Goal: Task Accomplishment & Management: Use online tool/utility

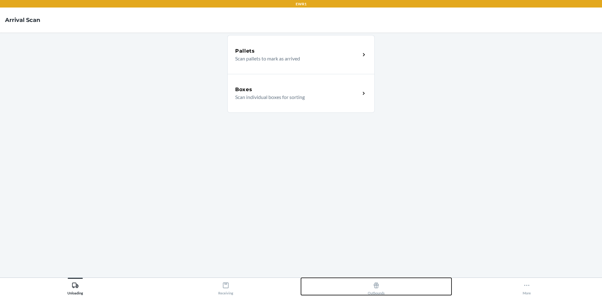
click at [377, 282] on icon at bounding box center [376, 285] width 7 height 7
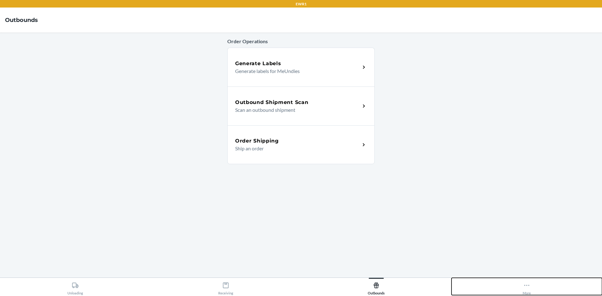
click at [521, 288] on button "More" at bounding box center [526, 286] width 150 height 17
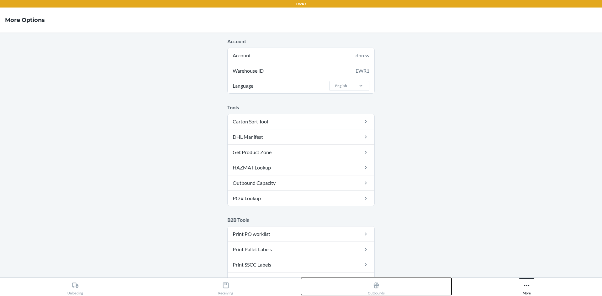
click at [376, 287] on icon at bounding box center [376, 285] width 7 height 7
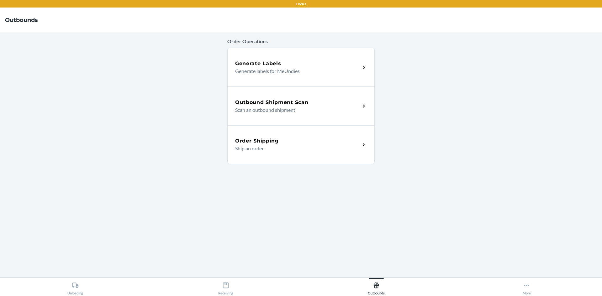
click at [270, 108] on p "Scan an outbound shipment" at bounding box center [295, 110] width 120 height 8
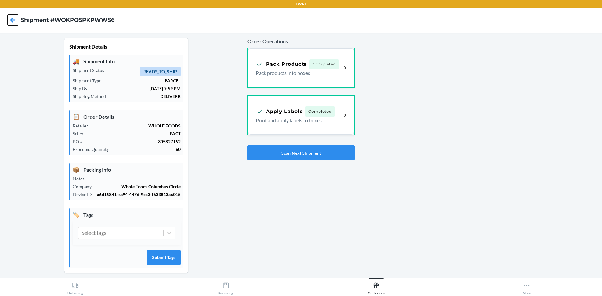
click at [12, 18] on icon at bounding box center [12, 19] width 5 height 5
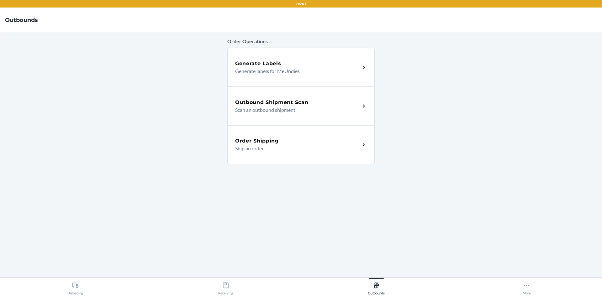
click at [259, 111] on p "Scan an outbound shipment" at bounding box center [295, 110] width 120 height 8
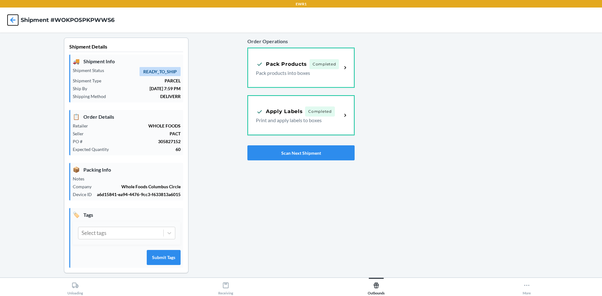
click at [13, 21] on icon at bounding box center [13, 20] width 11 height 11
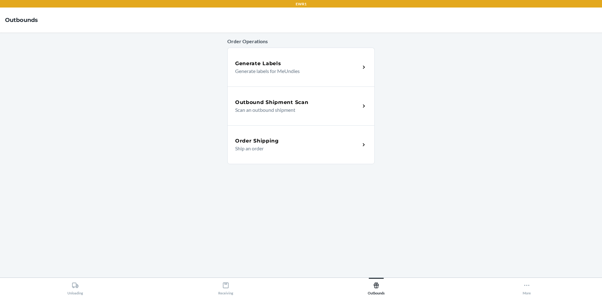
click at [260, 104] on h5 "Outbound Shipment Scan" at bounding box center [271, 103] width 73 height 8
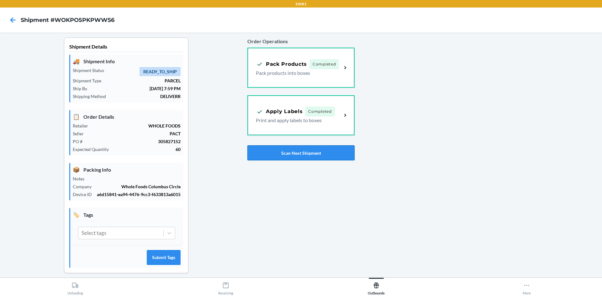
click at [275, 154] on button "Scan Next Shipment" at bounding box center [300, 152] width 107 height 15
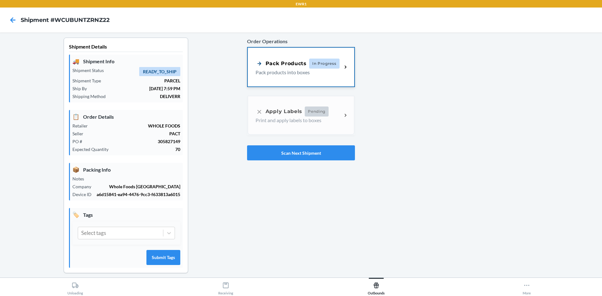
click at [277, 68] on div "Pack Products In Progress" at bounding box center [298, 64] width 84 height 10
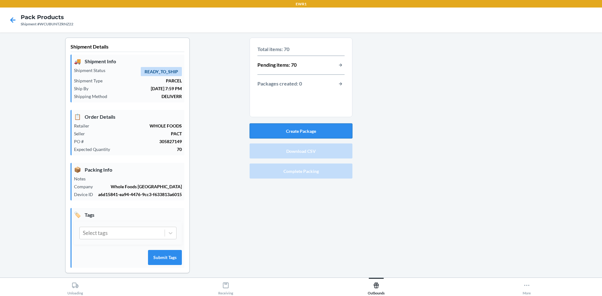
click at [342, 133] on button "Create Package" at bounding box center [301, 131] width 103 height 15
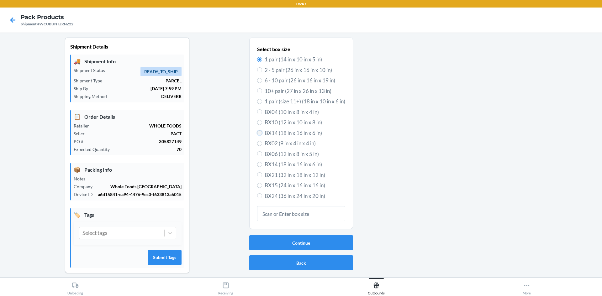
click at [257, 131] on input "BX14 (18 in x 16 in x 6 in)" at bounding box center [259, 132] width 5 height 5
radio input "true"
radio input "false"
click at [296, 245] on button "Continue" at bounding box center [301, 242] width 104 height 15
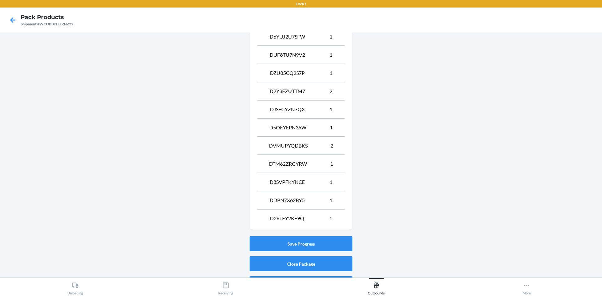
scroll to position [315, 0]
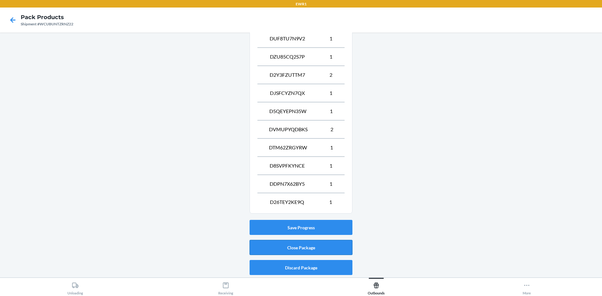
click at [326, 247] on button "Close Package" at bounding box center [301, 247] width 103 height 15
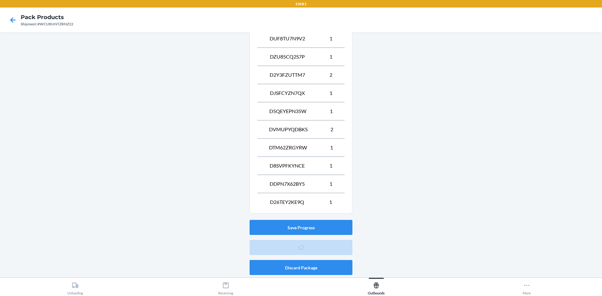
scroll to position [6, 0]
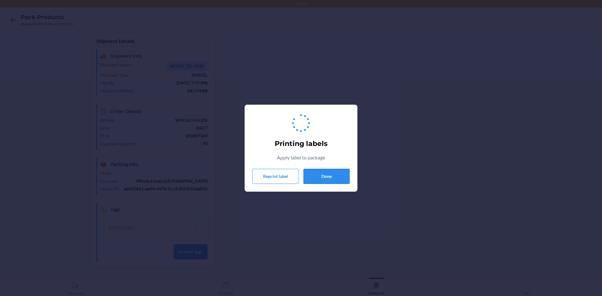
click at [327, 178] on button "Done" at bounding box center [326, 176] width 46 height 15
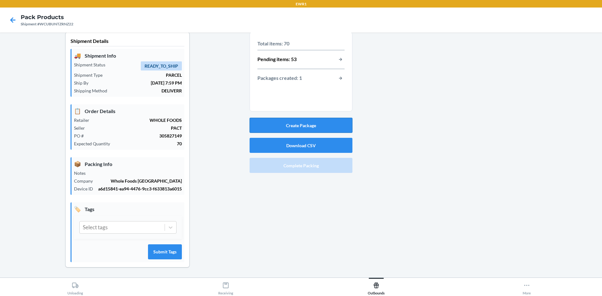
click at [287, 125] on button "Create Package" at bounding box center [301, 125] width 103 height 15
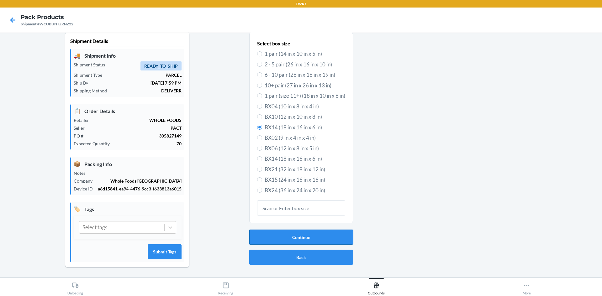
click at [277, 235] on button "Continue" at bounding box center [301, 237] width 104 height 15
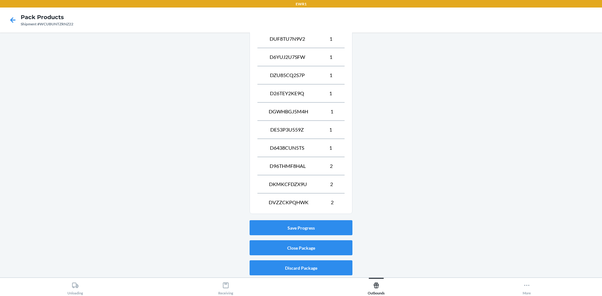
scroll to position [334, 0]
drag, startPoint x: 267, startPoint y: 247, endPoint x: 261, endPoint y: 244, distance: 5.9
click at [265, 245] on button "Close Package" at bounding box center [301, 247] width 103 height 15
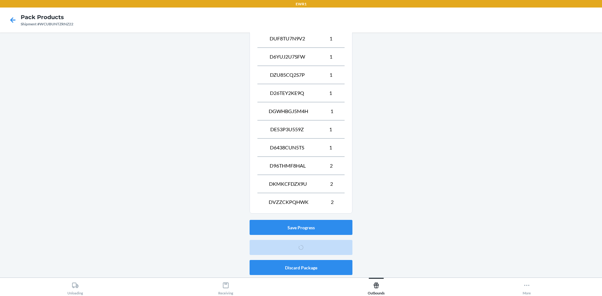
scroll to position [6, 0]
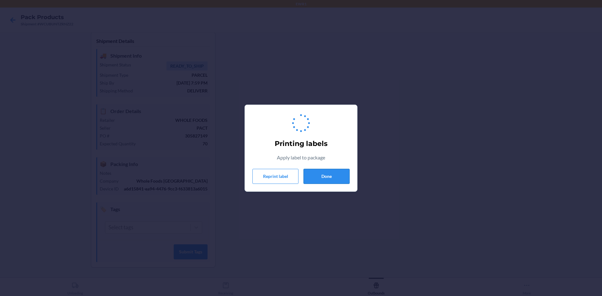
click at [325, 174] on button "Done" at bounding box center [326, 176] width 46 height 15
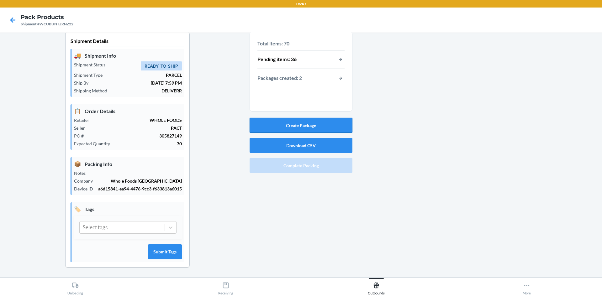
click at [290, 129] on button "Create Package" at bounding box center [301, 125] width 103 height 15
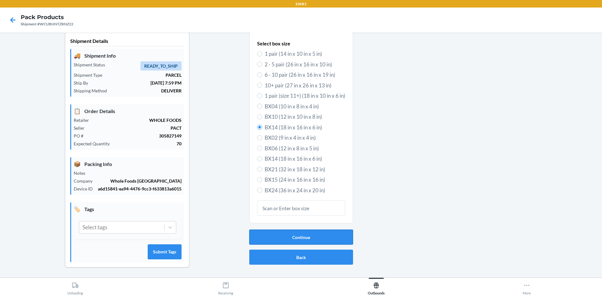
click at [295, 241] on button "Continue" at bounding box center [301, 237] width 104 height 15
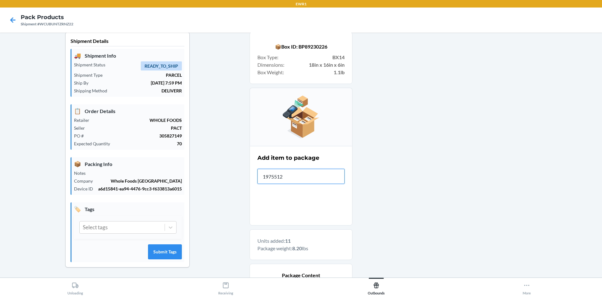
type input "19755126"
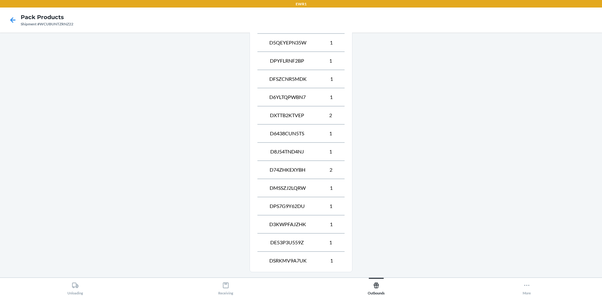
scroll to position [319, 0]
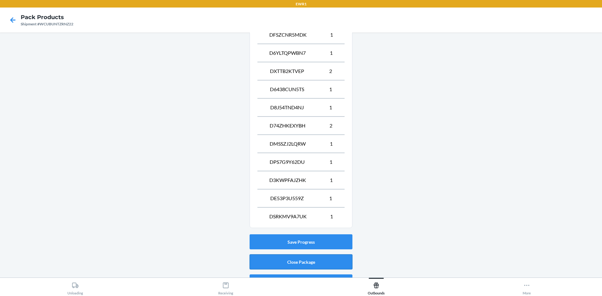
click at [332, 260] on button "Close Package" at bounding box center [301, 262] width 103 height 15
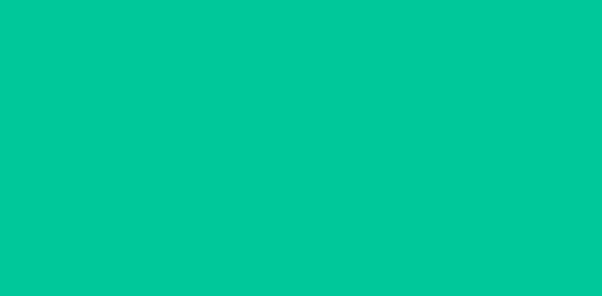
scroll to position [6, 0]
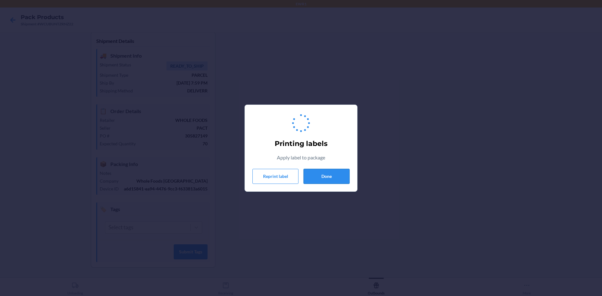
click at [333, 178] on button "Done" at bounding box center [326, 176] width 46 height 15
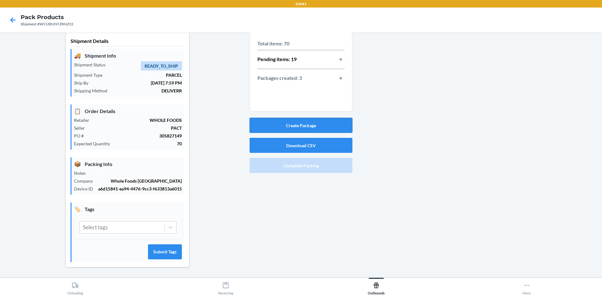
click at [305, 125] on button "Create Package" at bounding box center [301, 125] width 103 height 15
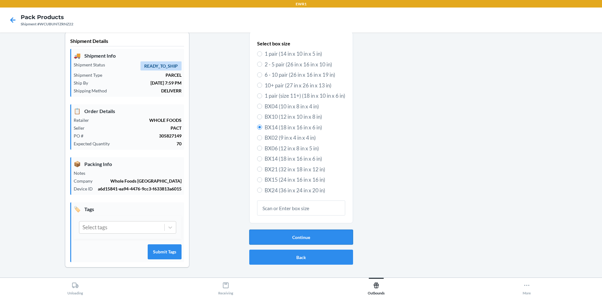
click at [326, 240] on button "Continue" at bounding box center [301, 237] width 104 height 15
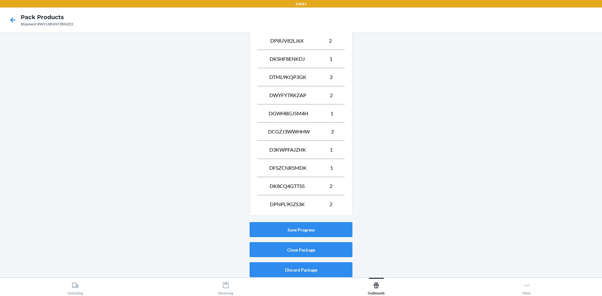
scroll to position [297, 0]
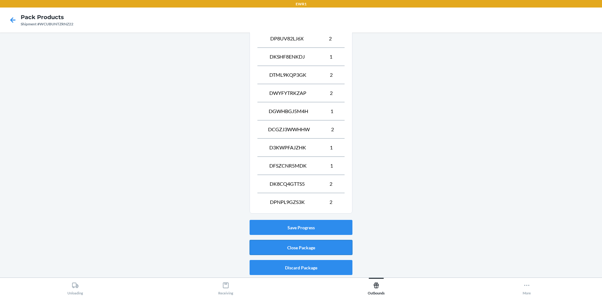
click at [317, 249] on button "Close Package" at bounding box center [301, 247] width 103 height 15
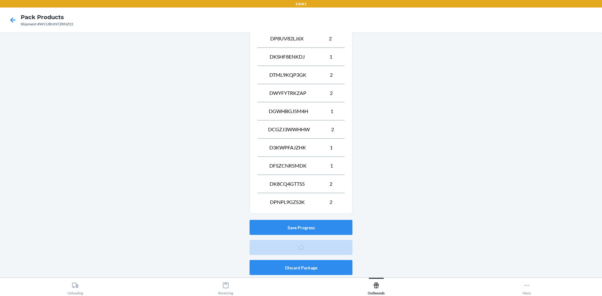
scroll to position [6, 0]
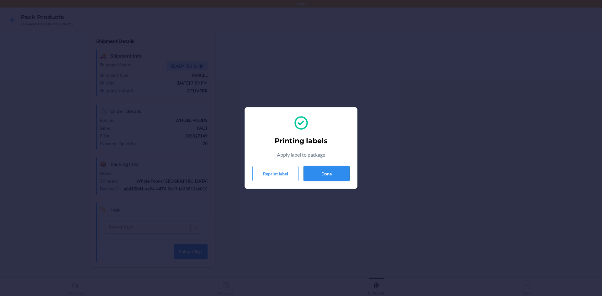
click at [342, 177] on button "Done" at bounding box center [326, 173] width 46 height 15
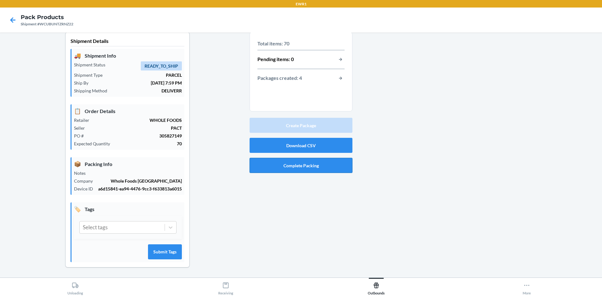
click at [299, 167] on button "Complete Packing" at bounding box center [301, 165] width 103 height 15
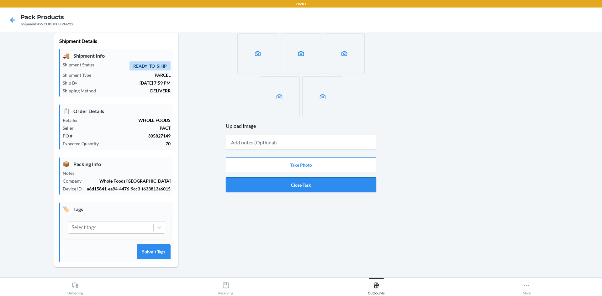
click at [297, 188] on button "Close Task" at bounding box center [301, 184] width 150 height 15
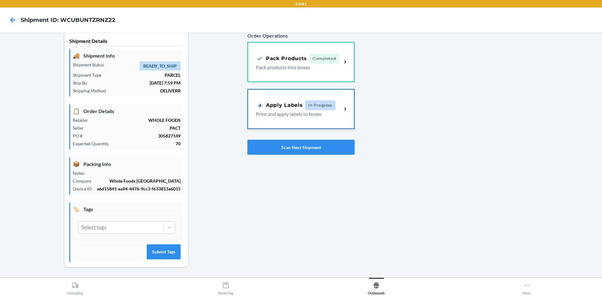
click at [303, 116] on p "Print and apply labels to boxes" at bounding box center [296, 114] width 81 height 8
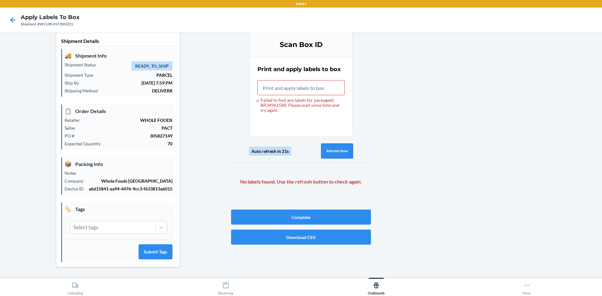
click at [338, 152] on button "Refresh Now" at bounding box center [337, 151] width 32 height 15
type input "BP34961588"
click at [327, 153] on button "Refresh Now" at bounding box center [337, 151] width 32 height 15
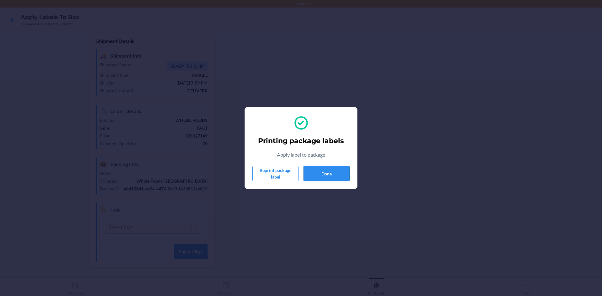
click at [328, 171] on button "Done" at bounding box center [326, 173] width 46 height 15
click at [323, 167] on button "Done" at bounding box center [326, 173] width 46 height 15
click at [318, 172] on button "Done" at bounding box center [326, 173] width 46 height 15
click at [327, 165] on div "Printing package labels Apply label to package Reprint package label Done" at bounding box center [300, 148] width 97 height 71
click at [328, 175] on button "Done" at bounding box center [326, 173] width 46 height 15
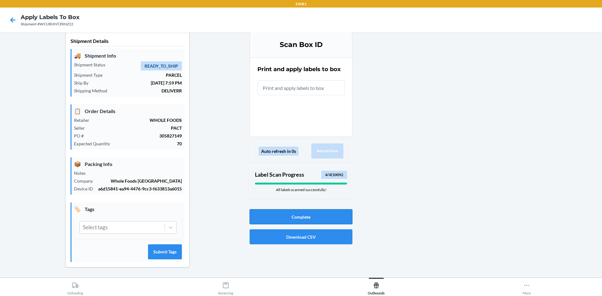
click at [298, 217] on button "Complete" at bounding box center [301, 216] width 103 height 15
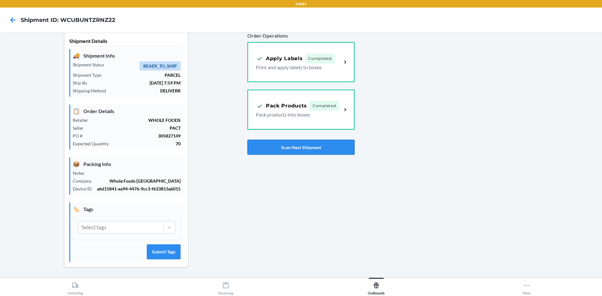
click at [284, 150] on button "Scan Next Shipment" at bounding box center [300, 147] width 107 height 15
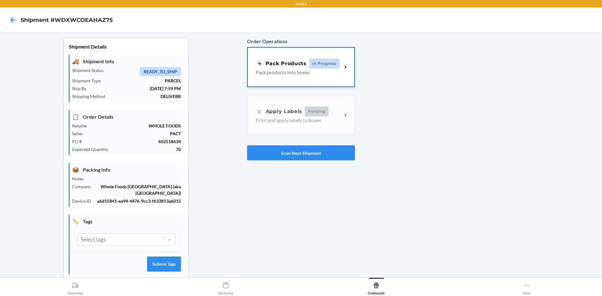
click at [280, 72] on p "Pack products into boxes" at bounding box center [297, 73] width 82 height 8
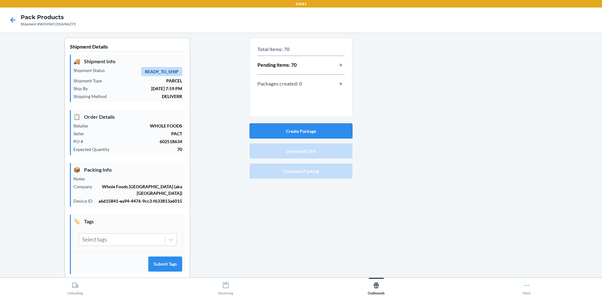
click at [315, 130] on button "Create Package" at bounding box center [301, 131] width 103 height 15
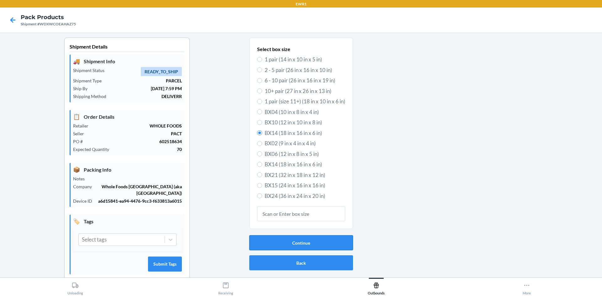
click at [281, 241] on button "Continue" at bounding box center [301, 242] width 104 height 15
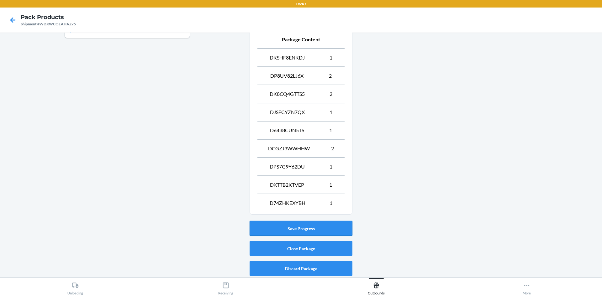
scroll to position [243, 0]
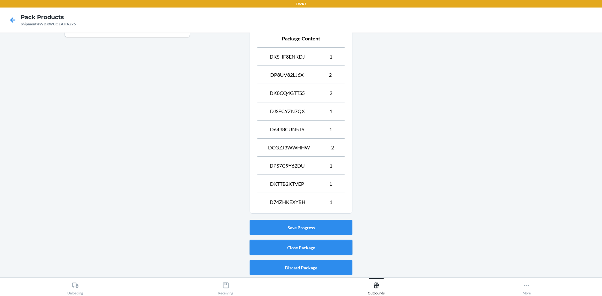
click at [319, 248] on button "Close Package" at bounding box center [301, 247] width 103 height 15
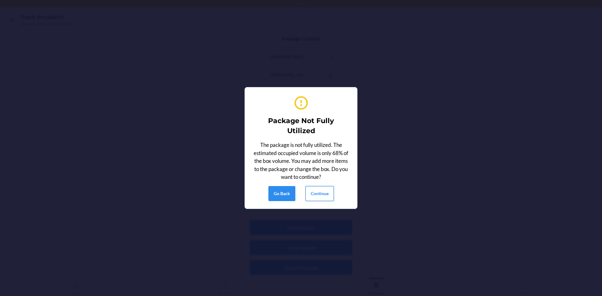
click at [316, 193] on button "Continue" at bounding box center [319, 193] width 29 height 15
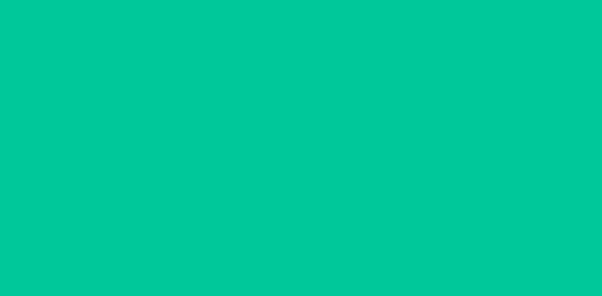
scroll to position [12, 0]
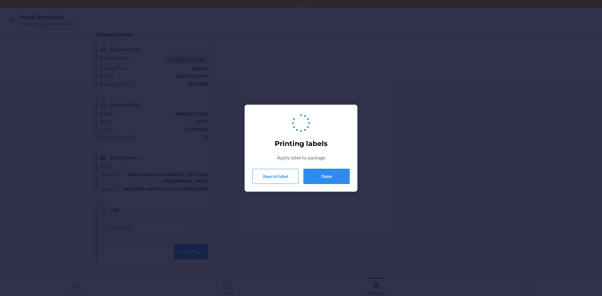
click at [326, 179] on button "Done" at bounding box center [326, 176] width 46 height 15
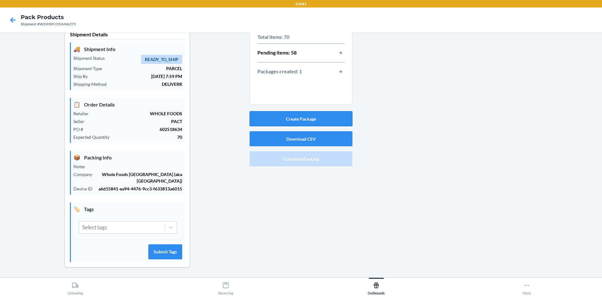
click at [279, 118] on button "Create Package" at bounding box center [301, 118] width 103 height 15
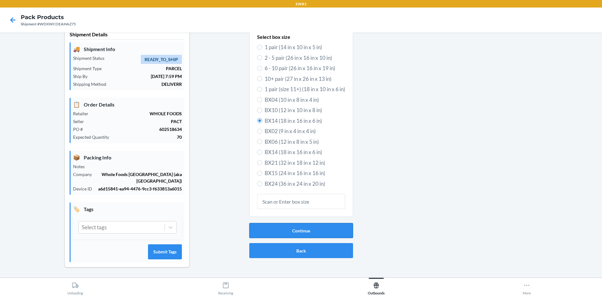
click at [290, 233] on button "Continue" at bounding box center [301, 230] width 104 height 15
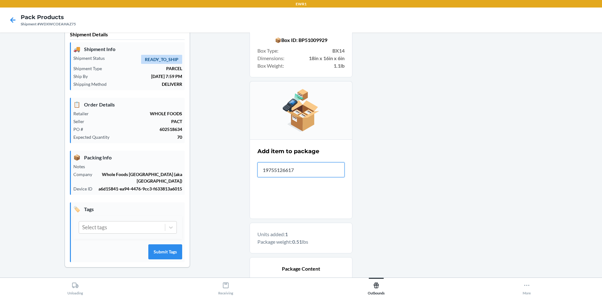
type input "197551266174"
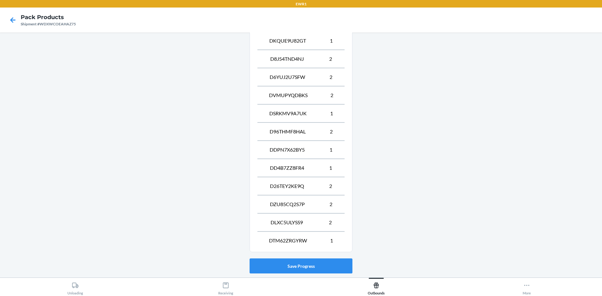
scroll to position [315, 0]
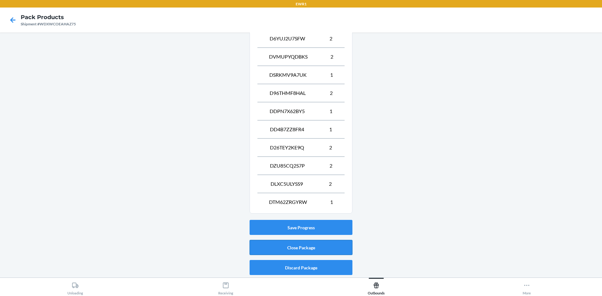
click at [326, 247] on button "Close Package" at bounding box center [301, 247] width 103 height 15
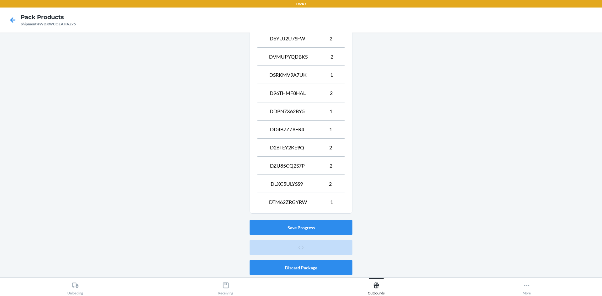
scroll to position [12, 0]
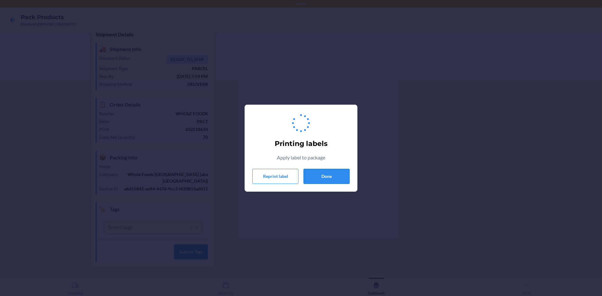
click at [325, 175] on button "Done" at bounding box center [326, 176] width 46 height 15
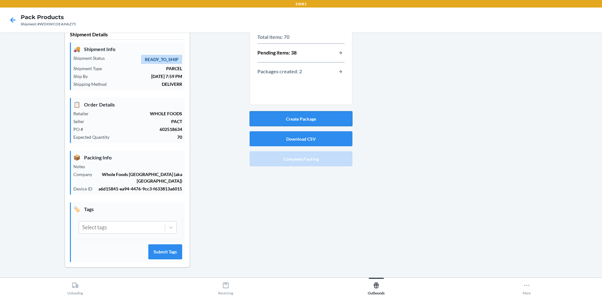
click at [269, 118] on button "Create Package" at bounding box center [301, 118] width 103 height 15
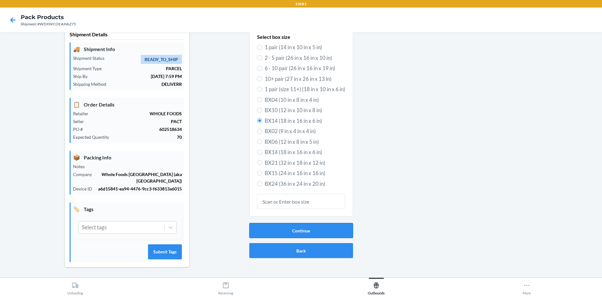
click at [310, 234] on button "Continue" at bounding box center [301, 230] width 104 height 15
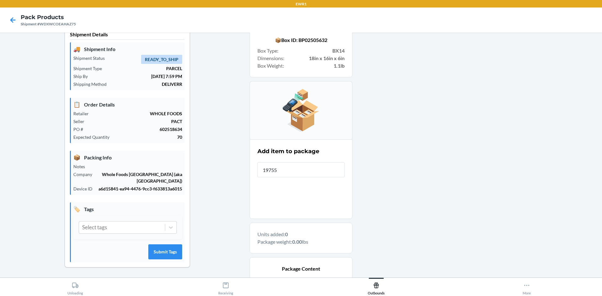
type input "197551"
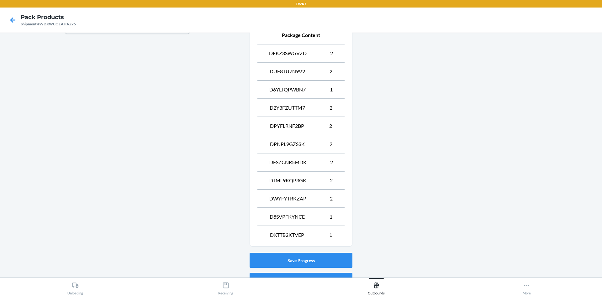
scroll to position [279, 0]
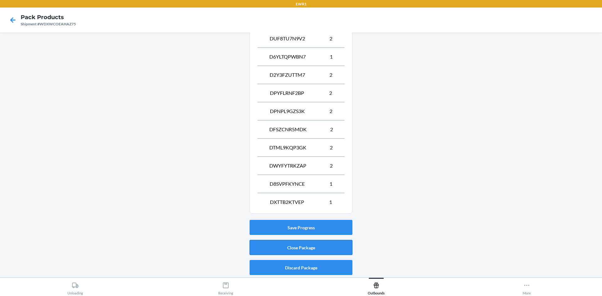
click at [322, 249] on button "Close Package" at bounding box center [301, 247] width 103 height 15
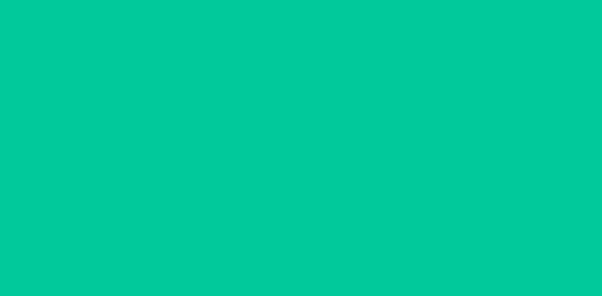
scroll to position [12, 0]
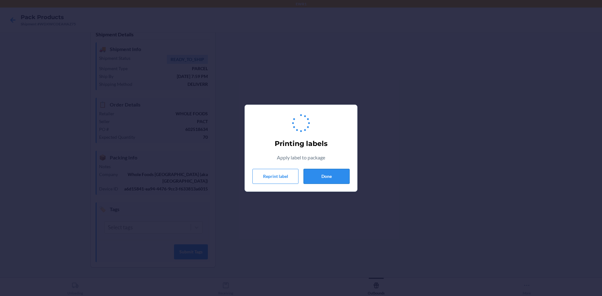
click at [317, 175] on button "Done" at bounding box center [326, 176] width 46 height 15
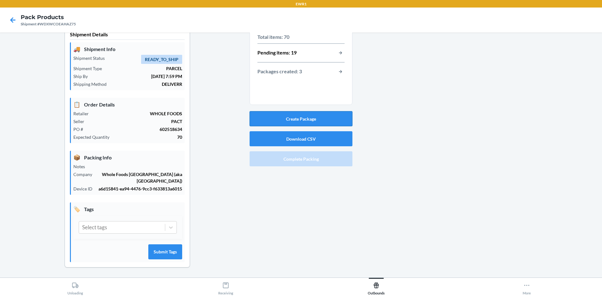
click at [319, 121] on button "Create Package" at bounding box center [301, 118] width 103 height 15
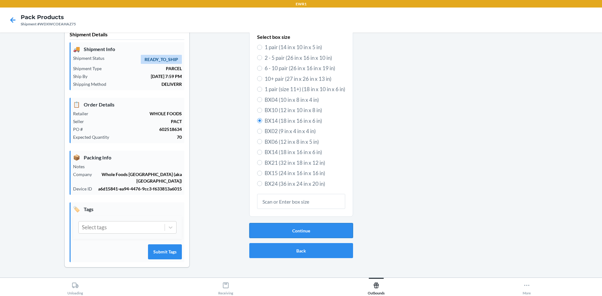
click at [316, 231] on button "Continue" at bounding box center [301, 230] width 104 height 15
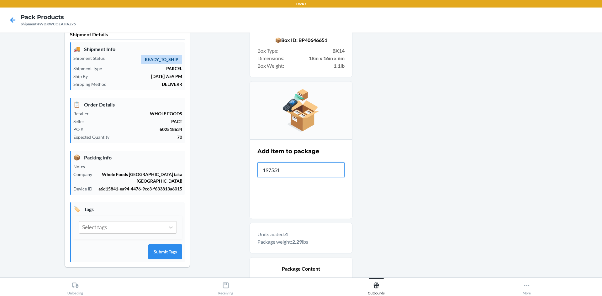
type input "1975512"
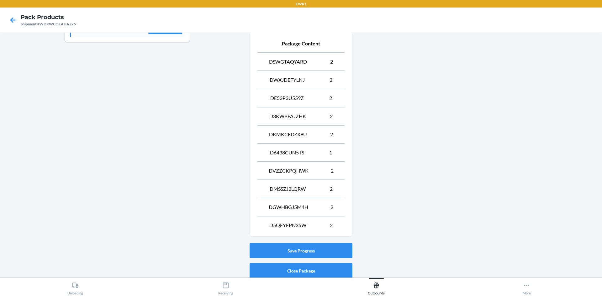
scroll to position [261, 0]
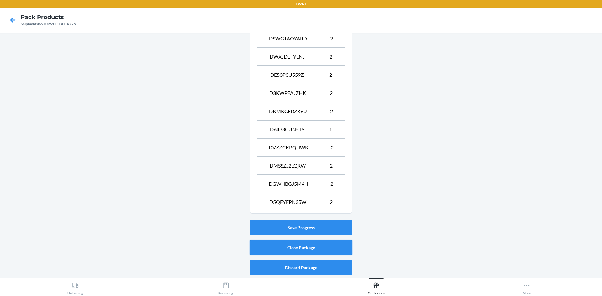
click at [327, 245] on button "Close Package" at bounding box center [301, 247] width 103 height 15
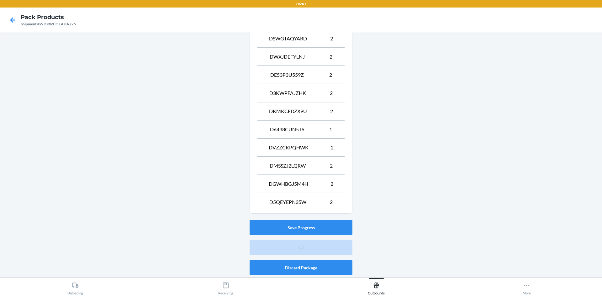
scroll to position [12, 0]
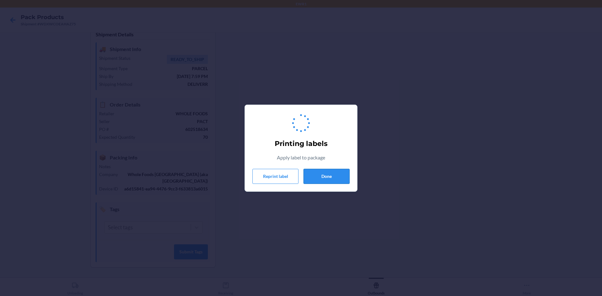
click at [339, 178] on button "Done" at bounding box center [326, 176] width 46 height 15
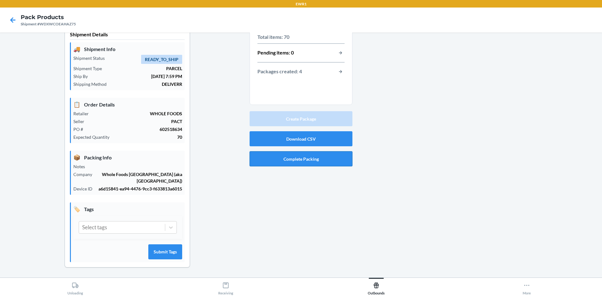
click at [330, 162] on button "Complete Packing" at bounding box center [301, 158] width 103 height 15
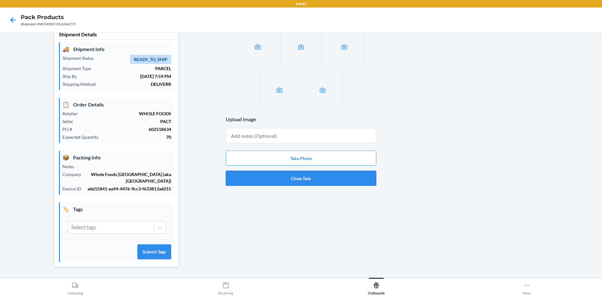
click at [338, 182] on button "Close Task" at bounding box center [301, 178] width 150 height 15
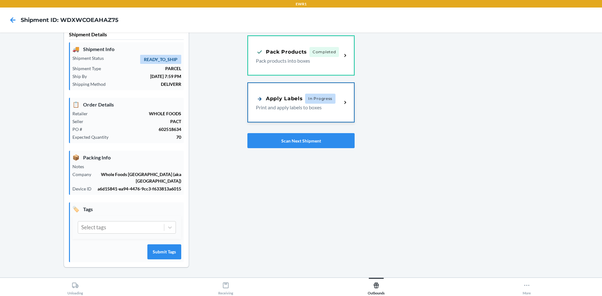
click at [306, 111] on p "Print and apply labels to boxes" at bounding box center [296, 108] width 81 height 8
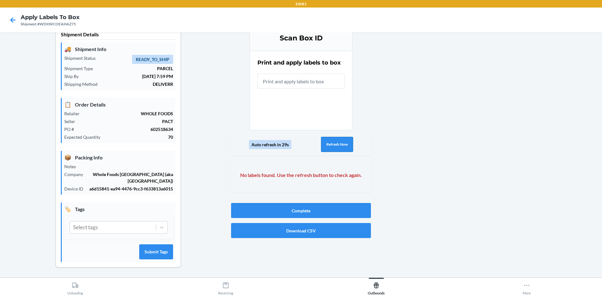
click at [324, 146] on button "Refresh Now" at bounding box center [337, 144] width 32 height 15
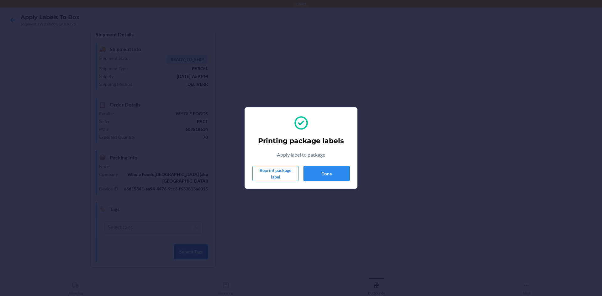
click at [333, 175] on button "Done" at bounding box center [326, 173] width 46 height 15
click at [342, 172] on button "Done" at bounding box center [326, 173] width 46 height 15
click at [311, 173] on button "Done" at bounding box center [326, 173] width 46 height 15
click at [334, 172] on button "Done" at bounding box center [326, 173] width 46 height 15
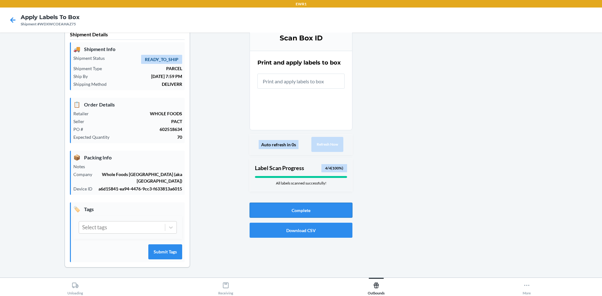
click at [307, 213] on button "Complete" at bounding box center [301, 210] width 103 height 15
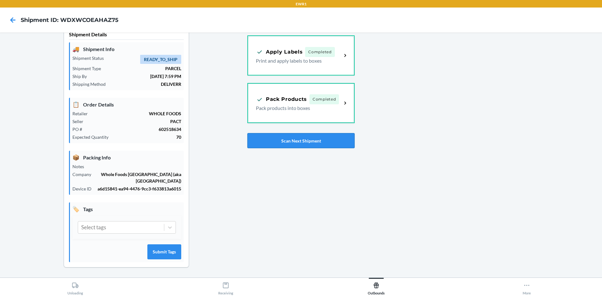
click at [265, 143] on button "Scan Next Shipment" at bounding box center [300, 140] width 107 height 15
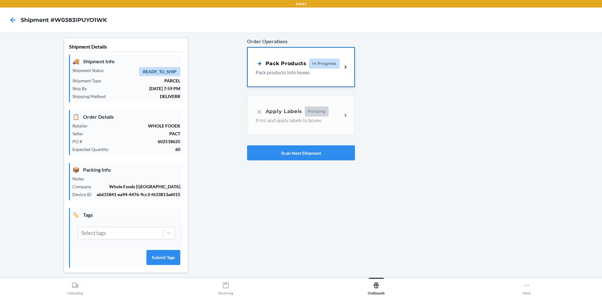
click at [288, 66] on div "Pack Products" at bounding box center [281, 64] width 51 height 8
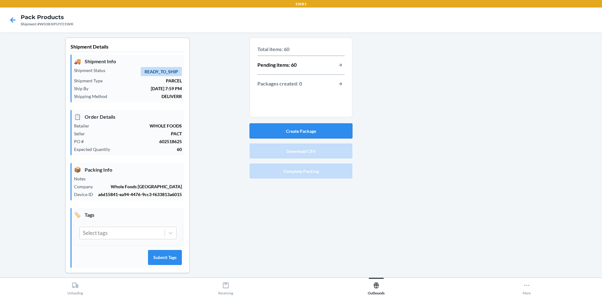
click at [329, 131] on button "Create Package" at bounding box center [301, 131] width 103 height 15
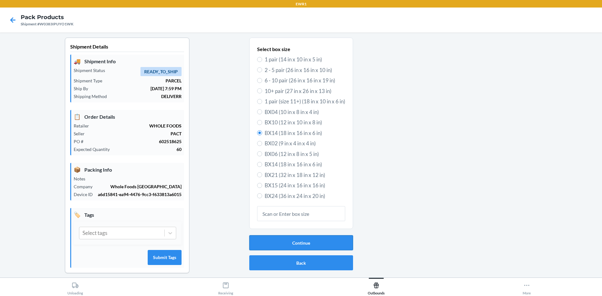
click at [254, 241] on button "Continue" at bounding box center [301, 242] width 104 height 15
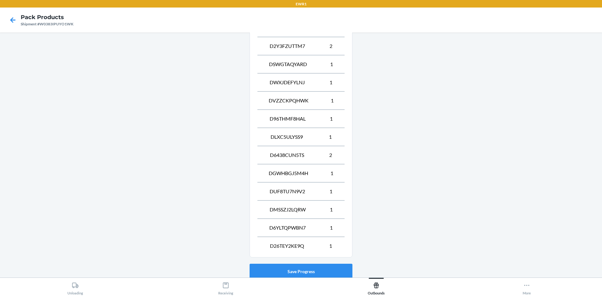
scroll to position [315, 0]
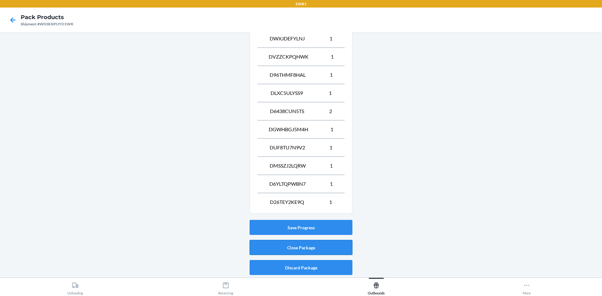
click at [286, 250] on button "Close Package" at bounding box center [301, 247] width 103 height 15
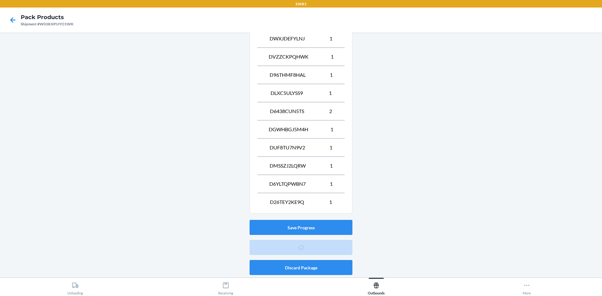
scroll to position [6, 0]
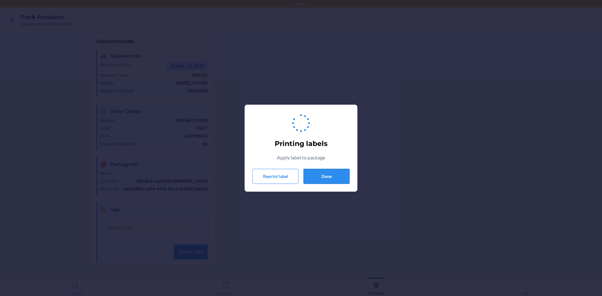
click at [314, 179] on button "Done" at bounding box center [326, 176] width 46 height 15
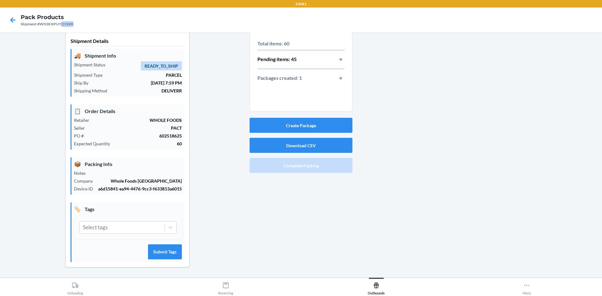
drag, startPoint x: 61, startPoint y: 23, endPoint x: 76, endPoint y: 24, distance: 15.7
click at [76, 24] on nav "Pack Products Shipment #W0383IPUYO1WK" at bounding box center [301, 20] width 602 height 25
click at [288, 127] on button "Create Package" at bounding box center [301, 125] width 103 height 15
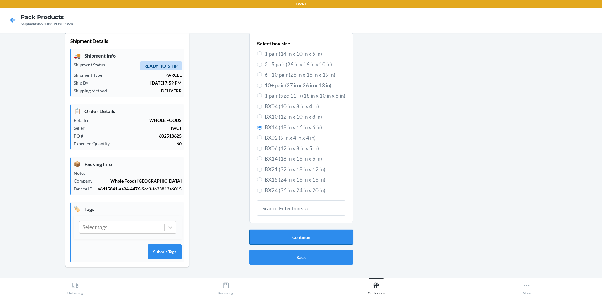
click at [300, 240] on button "Continue" at bounding box center [301, 237] width 104 height 15
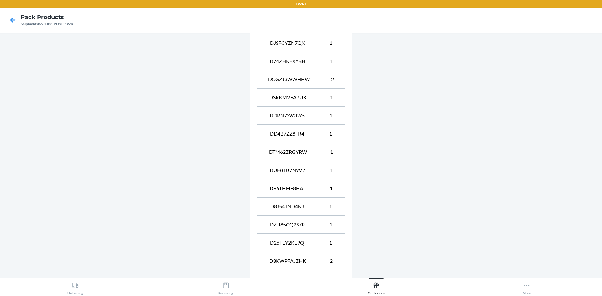
scroll to position [406, 0]
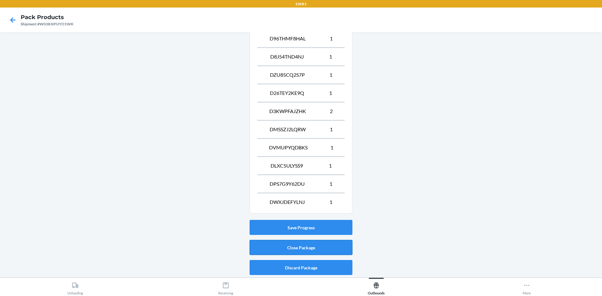
click at [278, 247] on button "Close Package" at bounding box center [301, 247] width 103 height 15
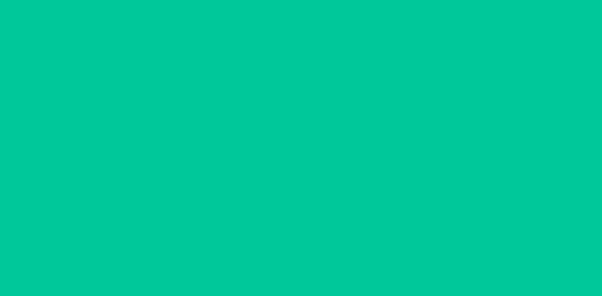
scroll to position [6, 0]
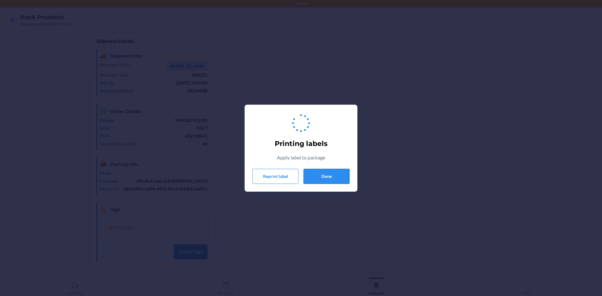
click at [323, 173] on button "Done" at bounding box center [326, 176] width 46 height 15
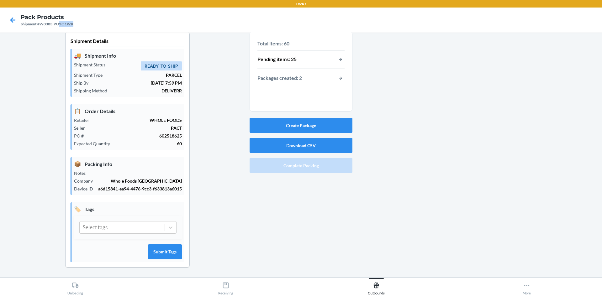
drag, startPoint x: 60, startPoint y: 25, endPoint x: 95, endPoint y: 27, distance: 35.8
click at [95, 27] on nav "Pack Products Shipment #W0383IPUYO1WK" at bounding box center [301, 20] width 602 height 25
click at [292, 124] on button "Create Package" at bounding box center [301, 125] width 103 height 15
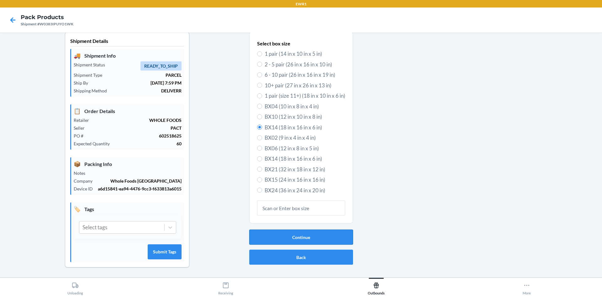
click at [338, 236] on button "Continue" at bounding box center [301, 237] width 104 height 15
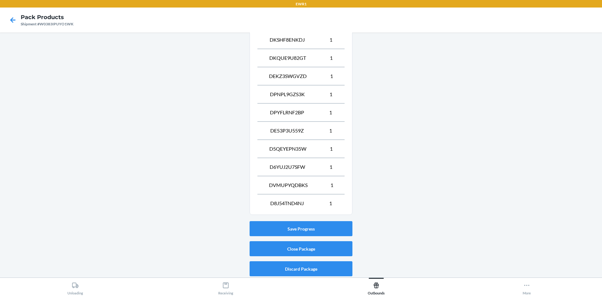
scroll to position [352, 0]
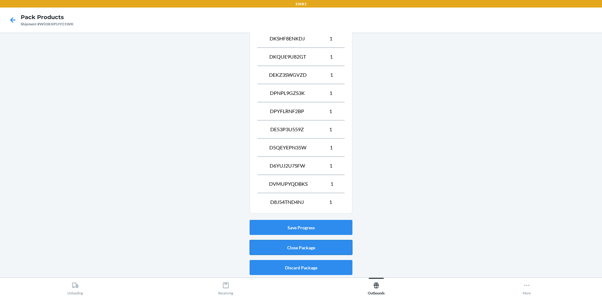
click at [297, 252] on button "Close Package" at bounding box center [301, 247] width 103 height 15
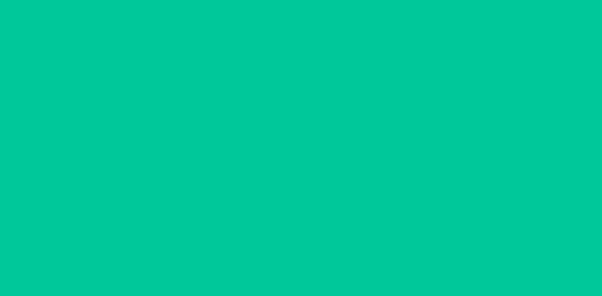
scroll to position [6, 0]
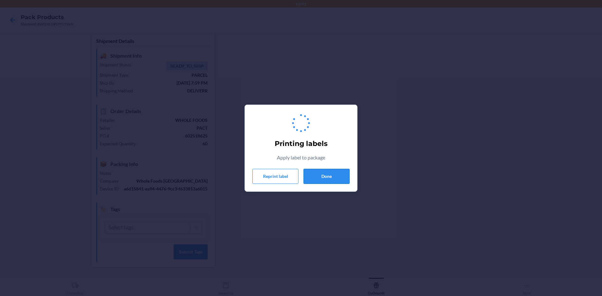
click at [319, 181] on button "Done" at bounding box center [326, 176] width 46 height 15
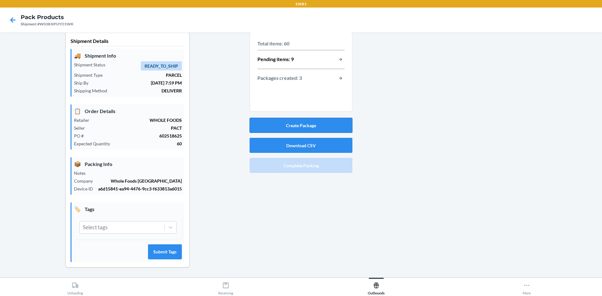
click at [282, 126] on button "Create Package" at bounding box center [301, 125] width 103 height 15
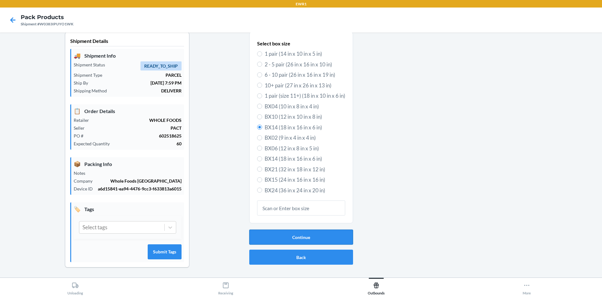
click at [272, 238] on button "Continue" at bounding box center [301, 237] width 104 height 15
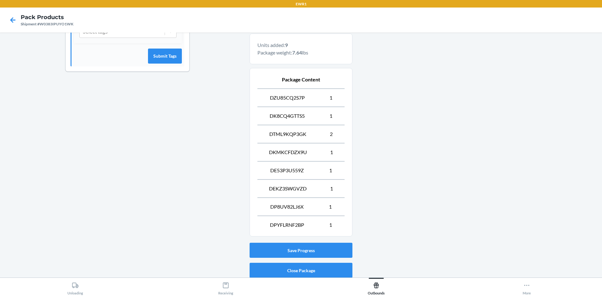
scroll to position [224, 0]
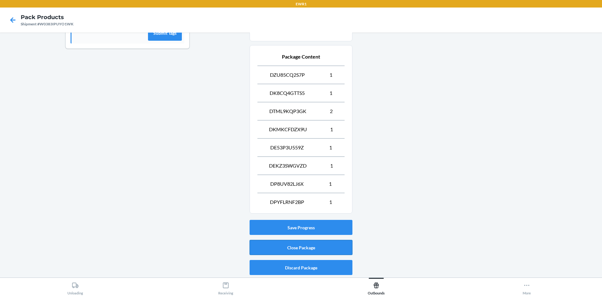
click at [297, 249] on button "Close Package" at bounding box center [301, 247] width 103 height 15
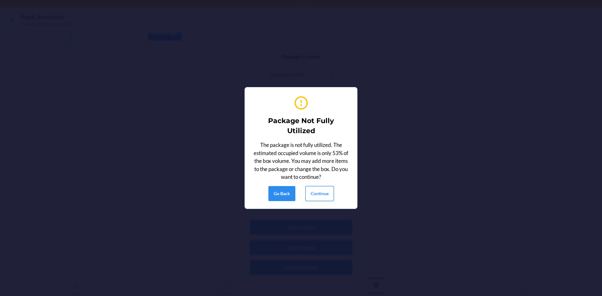
click at [311, 192] on button "Continue" at bounding box center [319, 193] width 29 height 15
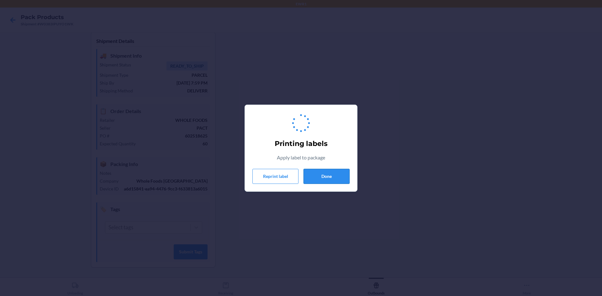
click at [320, 178] on button "Done" at bounding box center [326, 176] width 46 height 15
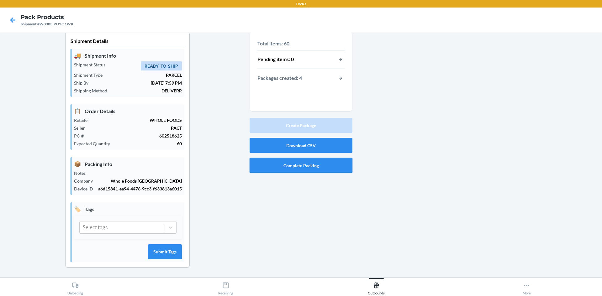
click at [263, 169] on button "Complete Packing" at bounding box center [301, 165] width 103 height 15
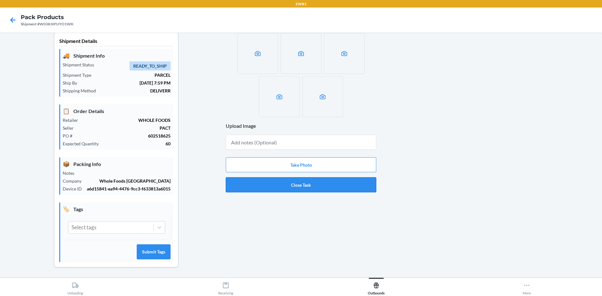
click at [268, 185] on button "Close Task" at bounding box center [301, 184] width 150 height 15
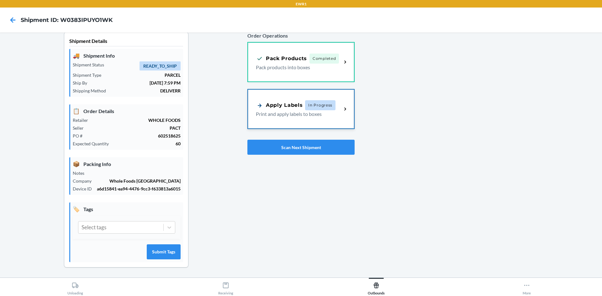
click at [287, 117] on p "Print and apply labels to boxes" at bounding box center [296, 114] width 81 height 8
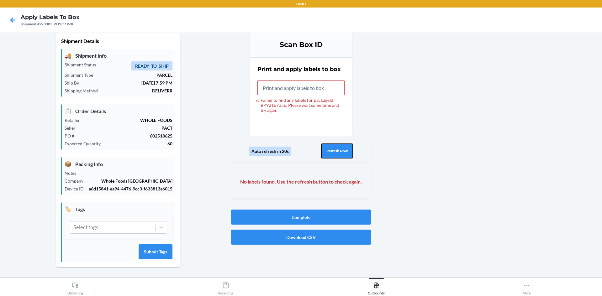
click at [344, 153] on button "Refresh Now" at bounding box center [337, 151] width 32 height 15
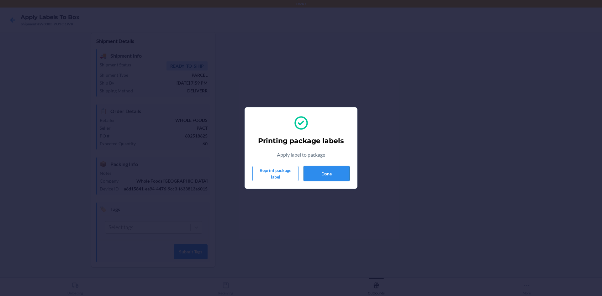
click at [321, 176] on button "Done" at bounding box center [326, 173] width 46 height 15
click at [340, 173] on button "Done" at bounding box center [326, 173] width 46 height 15
click at [327, 174] on button "Done" at bounding box center [326, 173] width 46 height 15
click at [335, 175] on button "Done" at bounding box center [326, 173] width 46 height 15
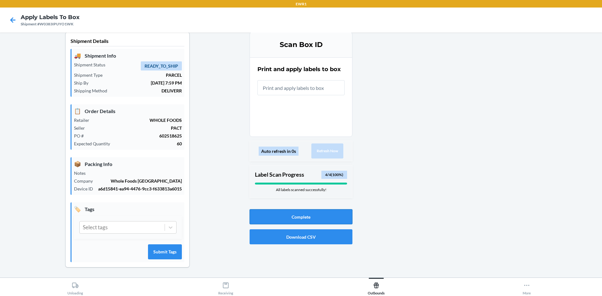
click at [323, 219] on button "Complete" at bounding box center [301, 216] width 103 height 15
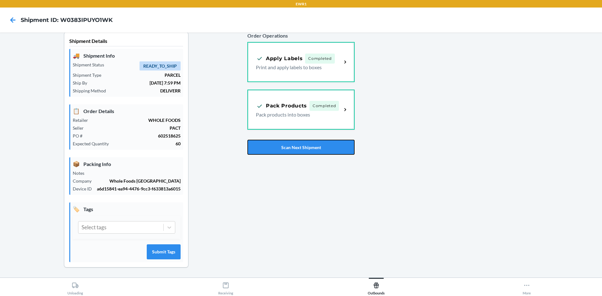
click at [262, 152] on button "Scan Next Shipment" at bounding box center [300, 147] width 107 height 15
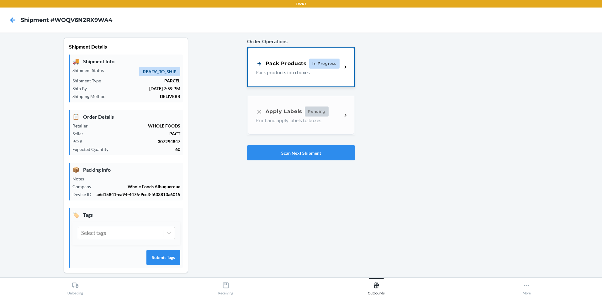
click at [298, 77] on div "Pack Products In Progress Pack products into boxes" at bounding box center [301, 67] width 107 height 39
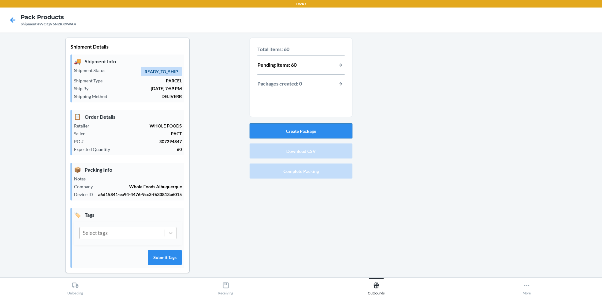
click at [299, 133] on button "Create Package" at bounding box center [301, 131] width 103 height 15
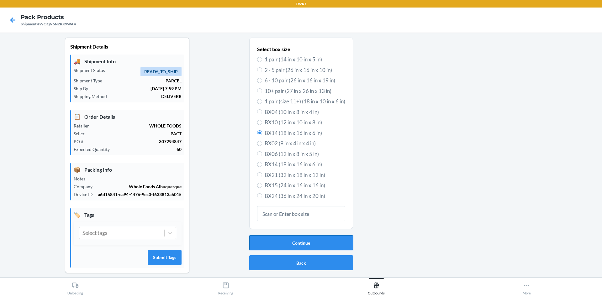
click at [304, 245] on button "Continue" at bounding box center [301, 242] width 104 height 15
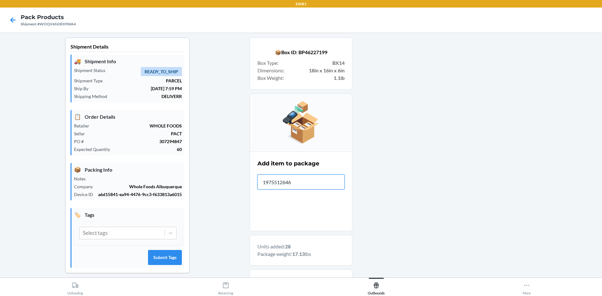
type input "19755126466"
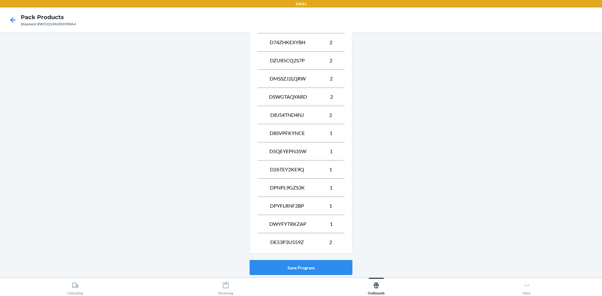
scroll to position [479, 0]
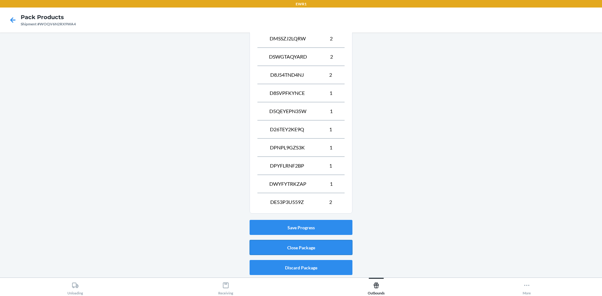
click at [291, 247] on button "Close Package" at bounding box center [301, 247] width 103 height 15
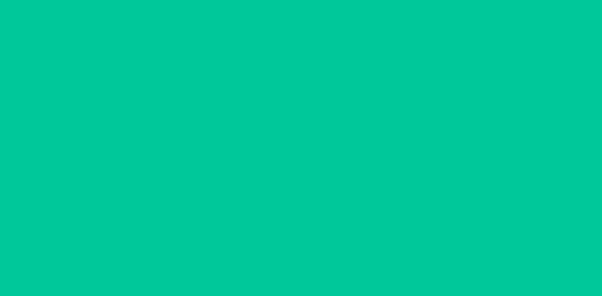
scroll to position [6, 0]
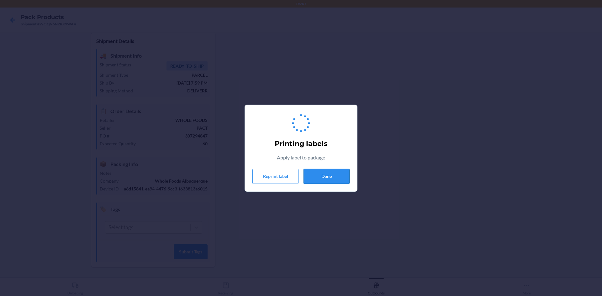
click at [322, 177] on button "Done" at bounding box center [326, 176] width 46 height 15
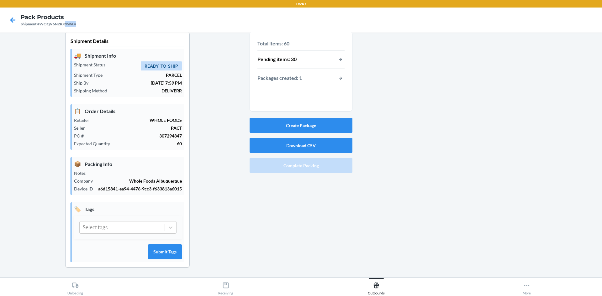
drag, startPoint x: 64, startPoint y: 24, endPoint x: 77, endPoint y: 24, distance: 13.8
click at [77, 24] on nav "Pack Products Shipment #WOQV6N2RX9WA4" at bounding box center [301, 20] width 602 height 25
click at [267, 129] on button "Create Package" at bounding box center [301, 125] width 103 height 15
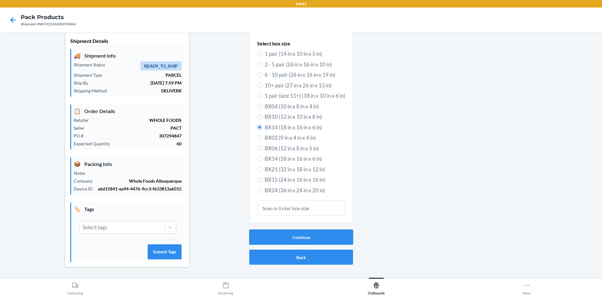
click at [296, 240] on button "Continue" at bounding box center [301, 237] width 104 height 15
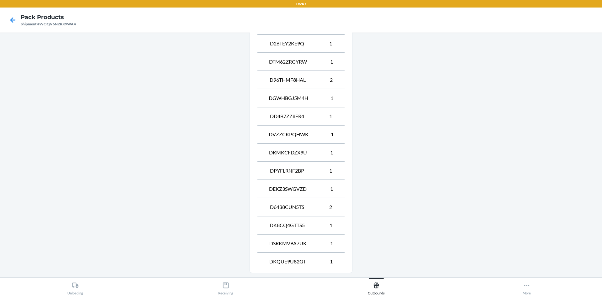
scroll to position [497, 0]
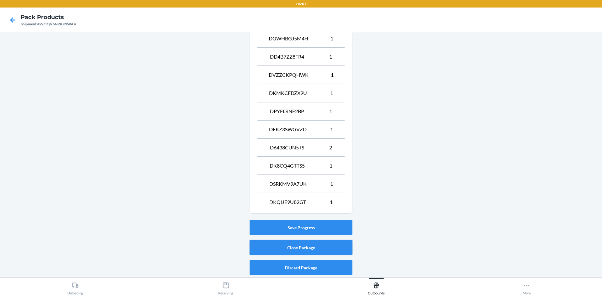
click at [322, 249] on button "Close Package" at bounding box center [301, 247] width 103 height 15
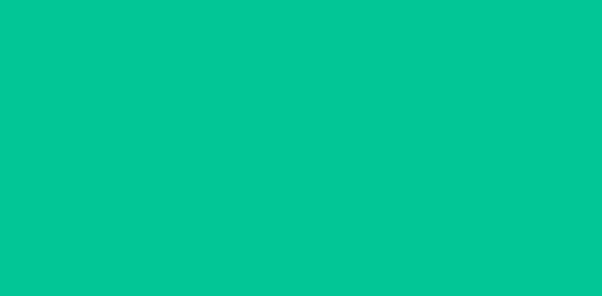
scroll to position [6, 0]
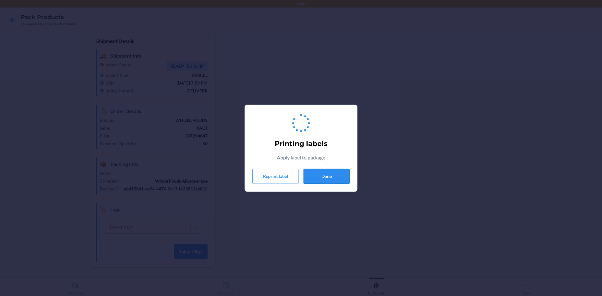
drag, startPoint x: 331, startPoint y: 177, endPoint x: 343, endPoint y: 185, distance: 13.7
click at [331, 177] on button "Done" at bounding box center [326, 176] width 46 height 15
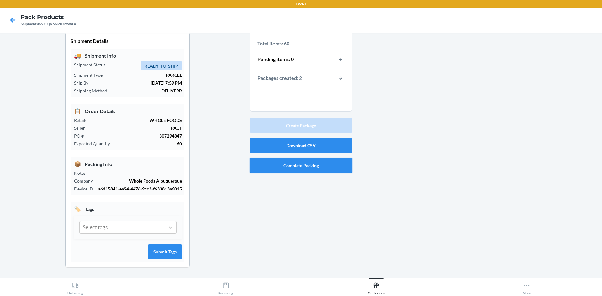
click at [318, 167] on button "Complete Packing" at bounding box center [301, 165] width 103 height 15
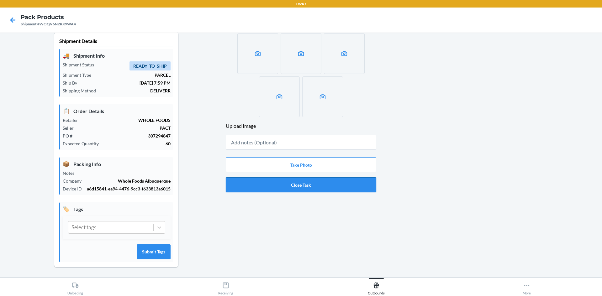
click at [325, 188] on button "Close Task" at bounding box center [301, 184] width 150 height 15
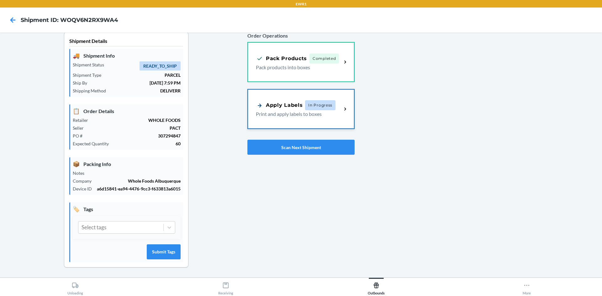
click at [305, 111] on p "Print and apply labels to boxes" at bounding box center [296, 114] width 81 height 8
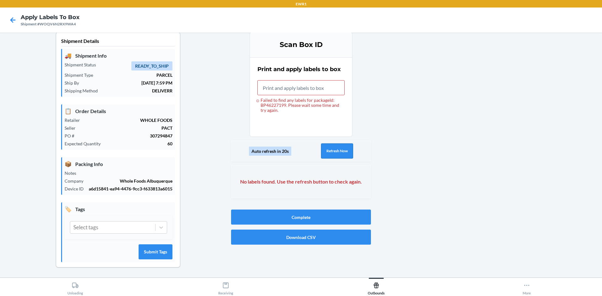
click at [334, 151] on button "Refresh Now" at bounding box center [337, 151] width 32 height 15
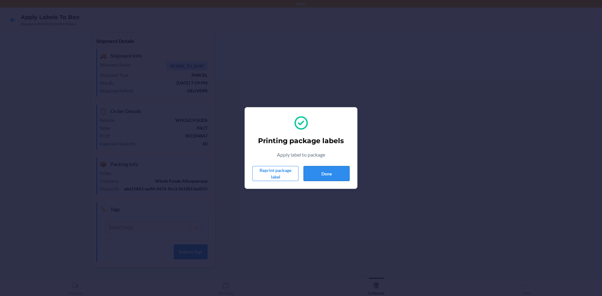
click at [335, 172] on button "Done" at bounding box center [326, 173] width 46 height 15
click at [322, 172] on button "Done" at bounding box center [326, 173] width 46 height 15
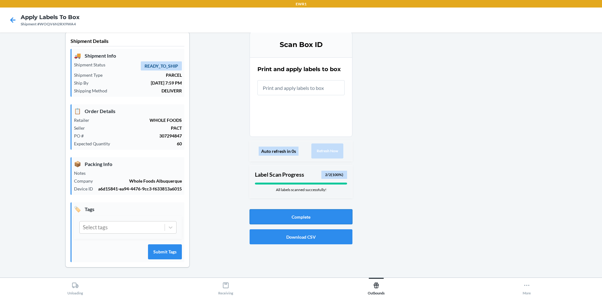
click at [322, 212] on button "Complete" at bounding box center [301, 216] width 103 height 15
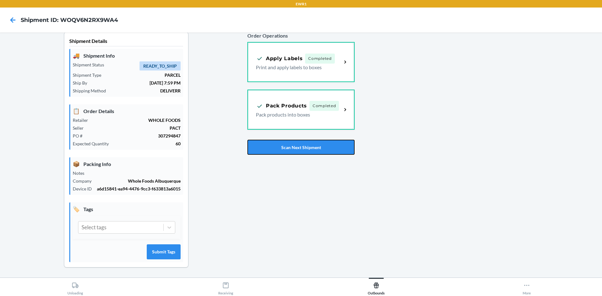
click at [323, 152] on button "Scan Next Shipment" at bounding box center [300, 147] width 107 height 15
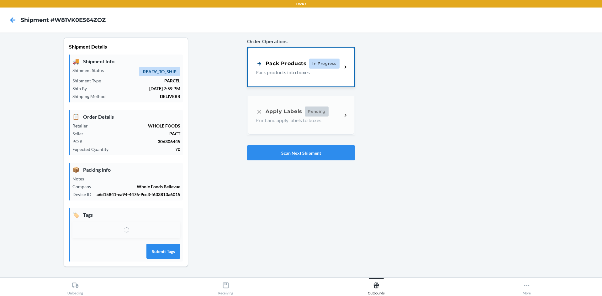
click at [305, 72] on p "Pack products into boxes" at bounding box center [297, 73] width 82 height 8
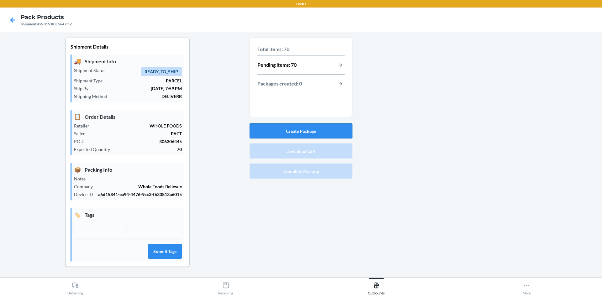
click at [304, 134] on button "Create Package" at bounding box center [301, 131] width 103 height 15
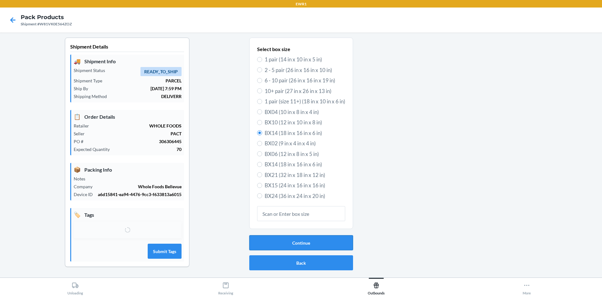
click at [303, 242] on button "Continue" at bounding box center [301, 242] width 104 height 15
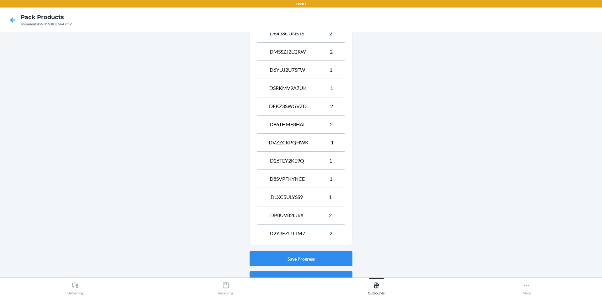
scroll to position [497, 0]
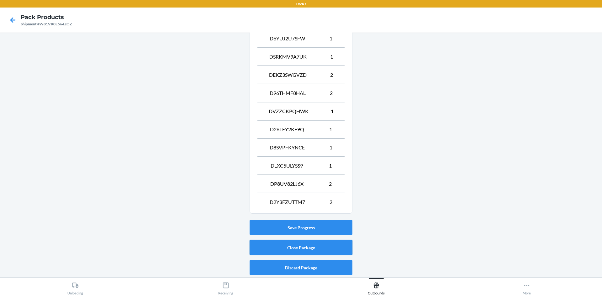
click at [303, 251] on button "Close Package" at bounding box center [301, 247] width 103 height 15
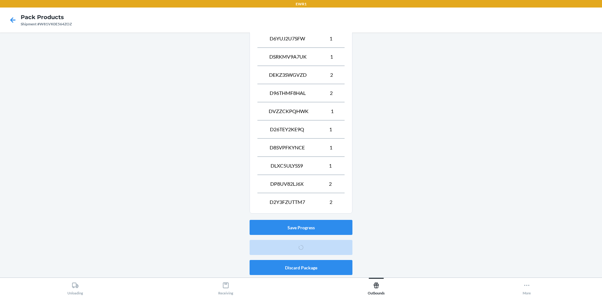
scroll to position [6, 0]
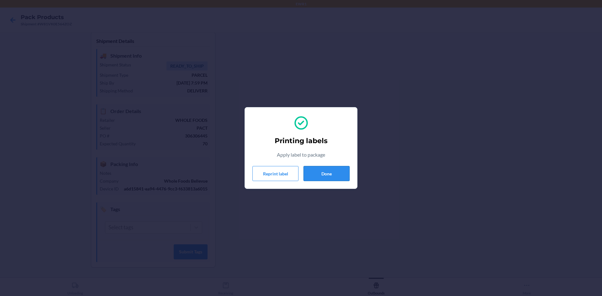
click at [336, 176] on button "Done" at bounding box center [326, 173] width 46 height 15
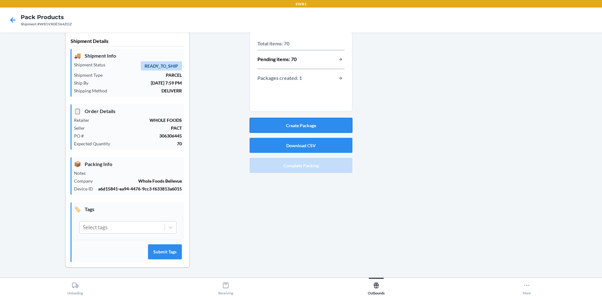
click at [301, 125] on button "Create Package" at bounding box center [301, 125] width 103 height 15
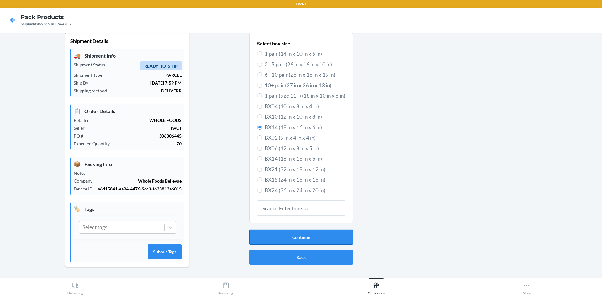
click at [297, 238] on button "Continue" at bounding box center [301, 237] width 104 height 15
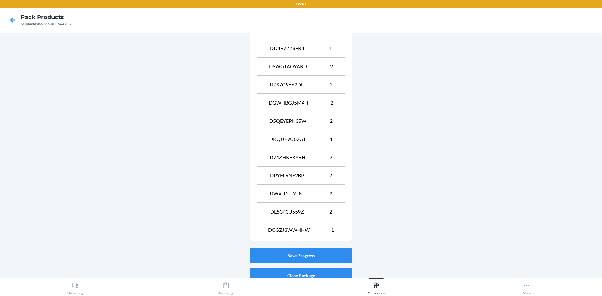
scroll to position [497, 0]
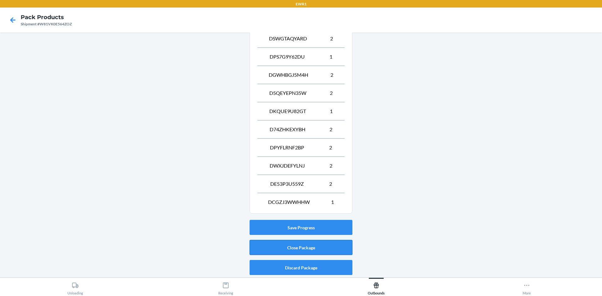
click at [295, 251] on button "Close Package" at bounding box center [301, 247] width 103 height 15
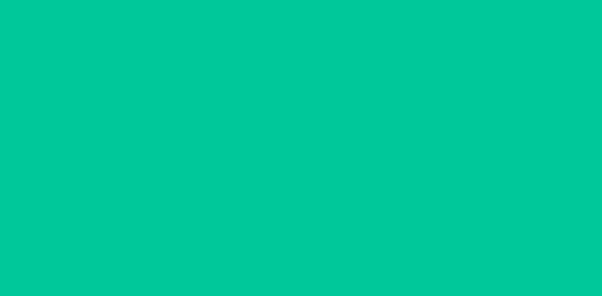
scroll to position [6, 0]
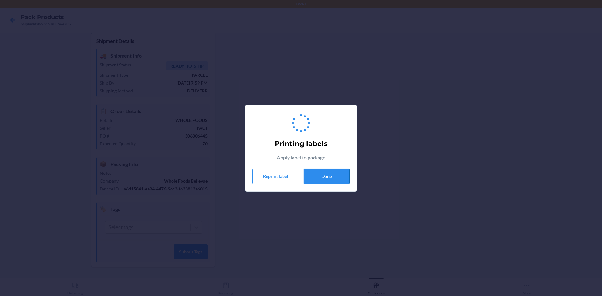
click at [329, 177] on button "Done" at bounding box center [326, 176] width 46 height 15
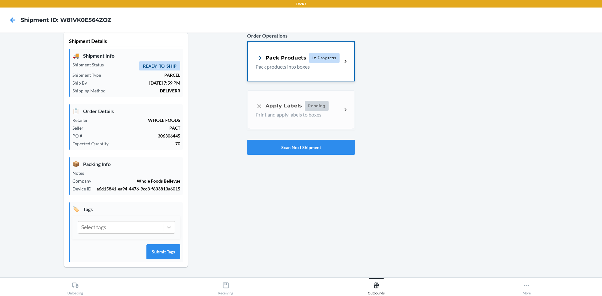
click at [281, 59] on div "Pack Products" at bounding box center [281, 58] width 51 height 8
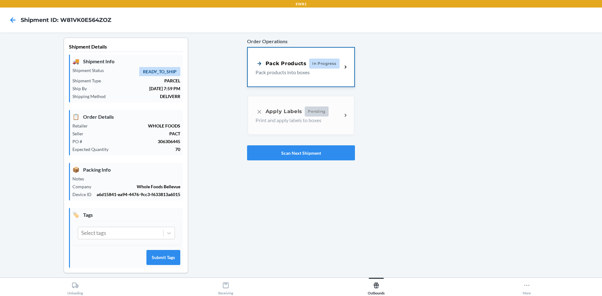
click at [259, 74] on p "Pack products into boxes" at bounding box center [297, 73] width 82 height 8
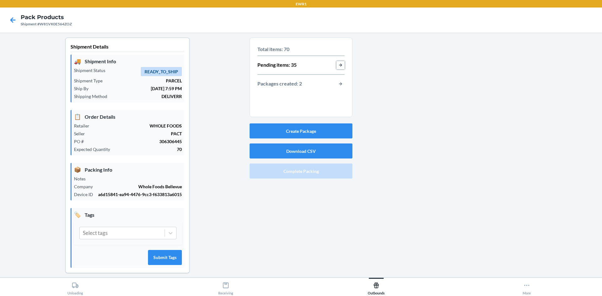
click at [339, 66] on button "button-view-pending-items" at bounding box center [340, 65] width 8 height 8
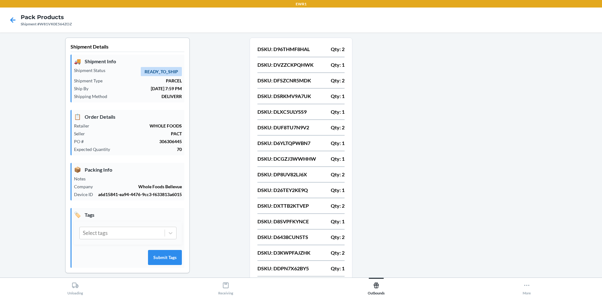
scroll to position [152, 0]
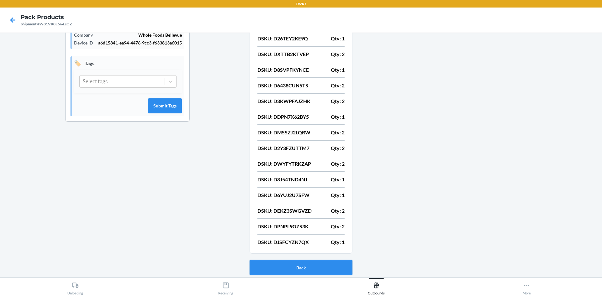
click at [324, 268] on button "Back" at bounding box center [301, 267] width 103 height 15
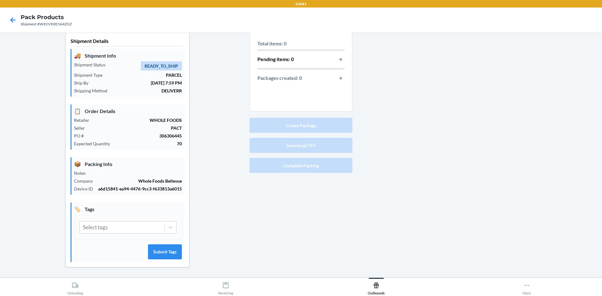
scroll to position [6, 0]
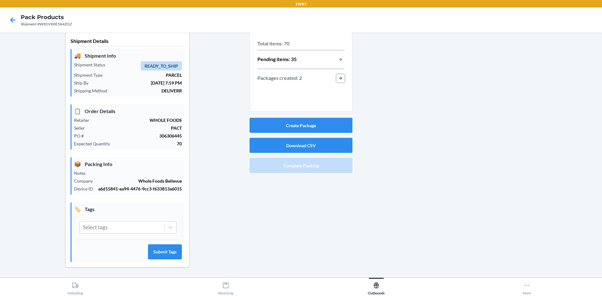
click at [340, 81] on button "button-view-packages-created" at bounding box center [340, 78] width 8 height 8
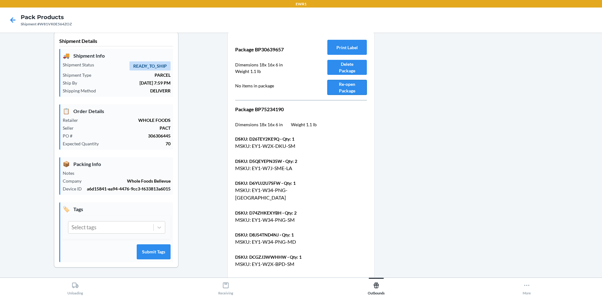
click at [356, 89] on button "Re-open Package" at bounding box center [347, 87] width 40 height 15
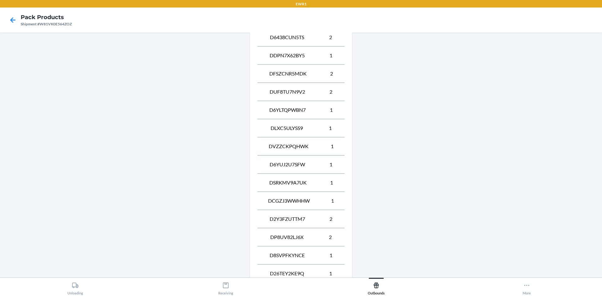
scroll to position [497, 0]
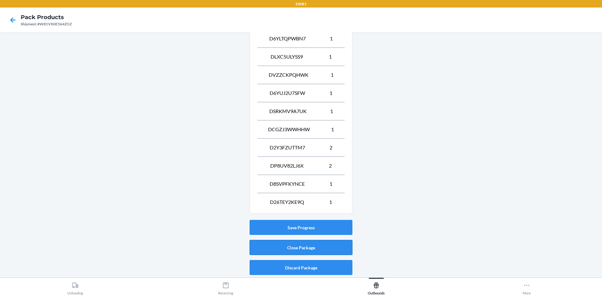
click at [315, 247] on button "Close Package" at bounding box center [301, 247] width 103 height 15
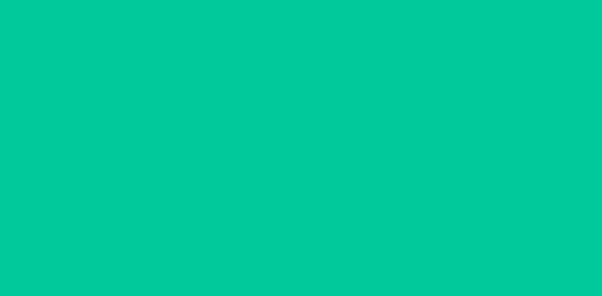
scroll to position [6, 0]
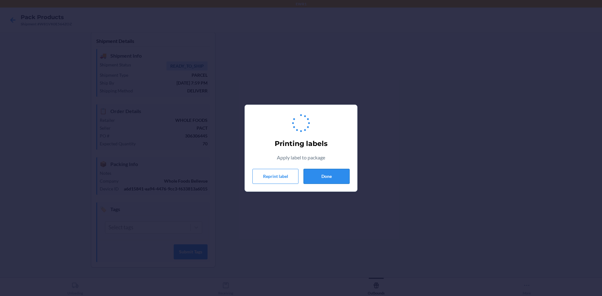
click at [331, 176] on button "Done" at bounding box center [326, 176] width 46 height 15
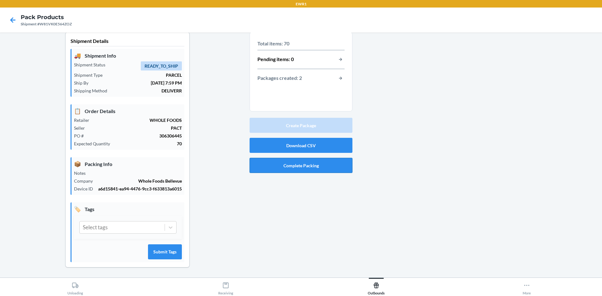
click at [285, 165] on button "Complete Packing" at bounding box center [301, 165] width 103 height 15
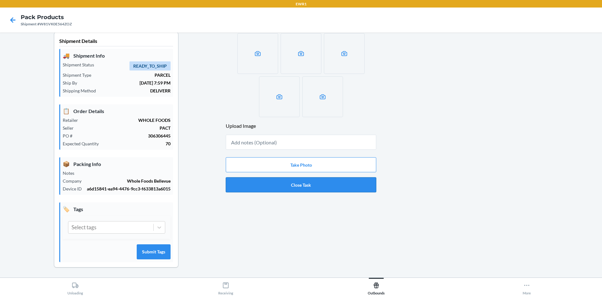
click at [283, 185] on button "Close Task" at bounding box center [301, 184] width 150 height 15
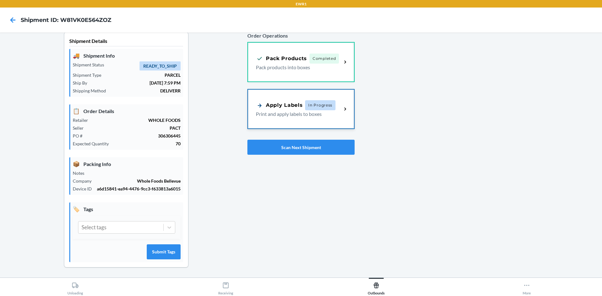
click at [276, 119] on div "Apply Labels In Progress Print and apply labels to boxes" at bounding box center [301, 109] width 106 height 39
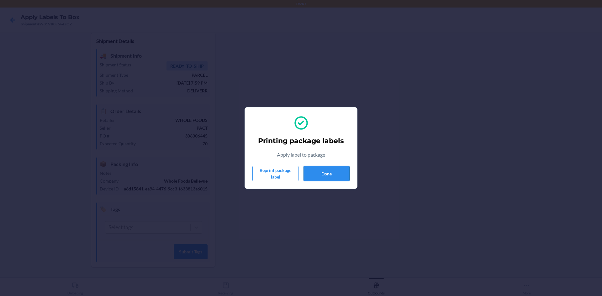
click at [314, 180] on button "Done" at bounding box center [326, 173] width 46 height 15
click at [345, 178] on button "Done" at bounding box center [326, 173] width 46 height 15
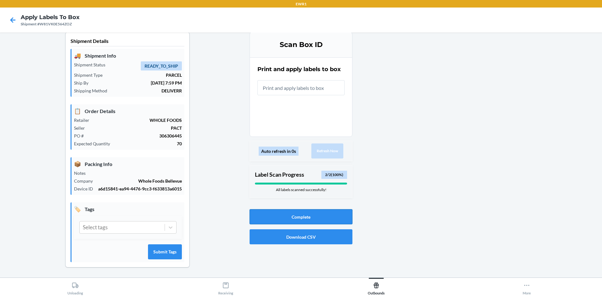
click at [303, 218] on button "Complete" at bounding box center [301, 216] width 103 height 15
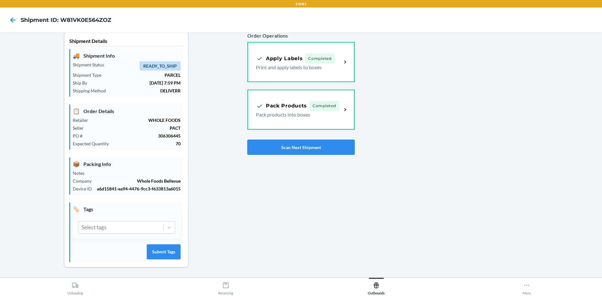
click at [304, 152] on button "Scan Next Shipment" at bounding box center [300, 147] width 107 height 15
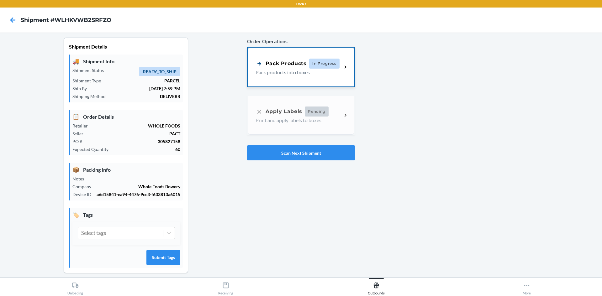
click at [300, 84] on div "Pack Products In Progress Pack products into boxes" at bounding box center [301, 67] width 107 height 39
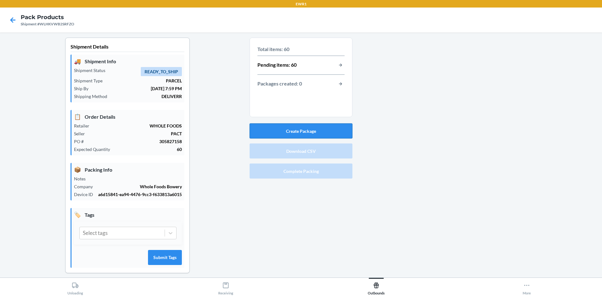
click at [325, 132] on button "Create Package" at bounding box center [301, 131] width 103 height 15
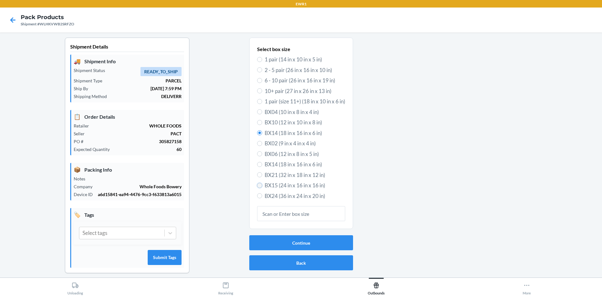
click at [257, 185] on input "BX15 (24 in x 16 in x 16 in)" at bounding box center [259, 185] width 5 height 5
radio input "true"
radio input "false"
click at [281, 244] on button "Continue" at bounding box center [301, 242] width 104 height 15
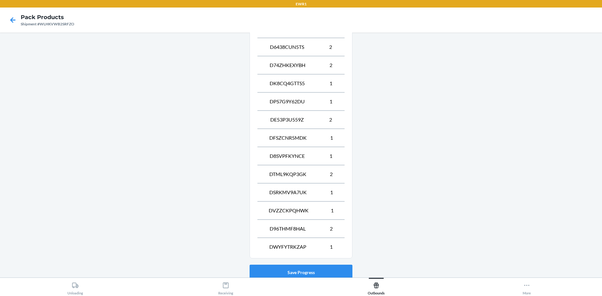
scroll to position [461, 0]
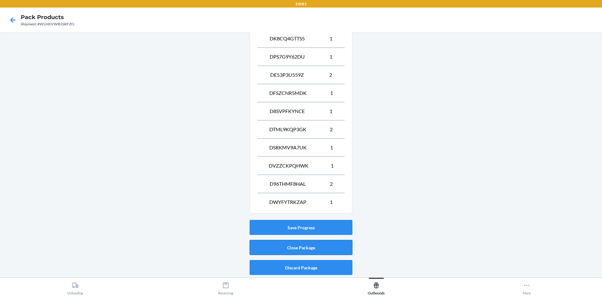
click at [280, 251] on button "Close Package" at bounding box center [301, 247] width 103 height 15
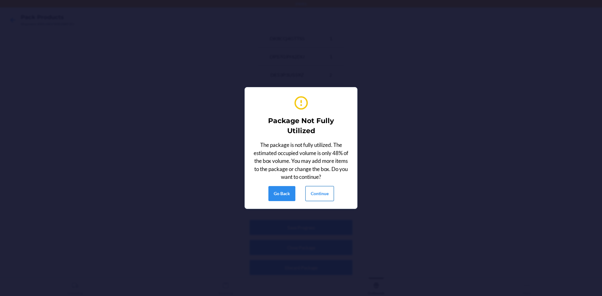
click at [315, 197] on button "Continue" at bounding box center [319, 193] width 29 height 15
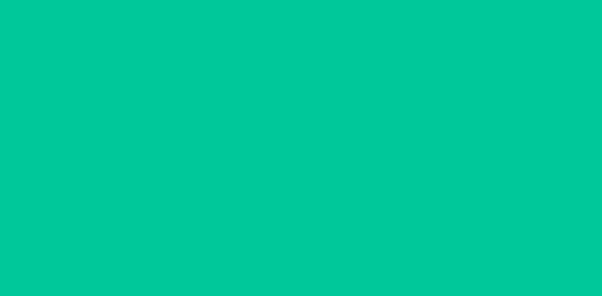
scroll to position [6, 0]
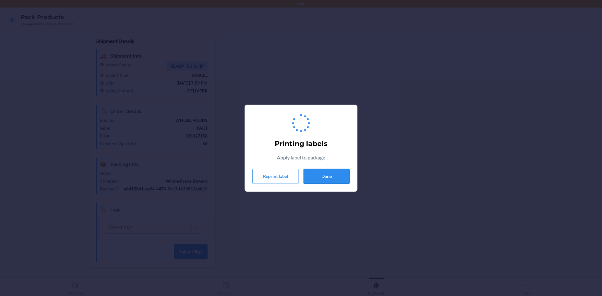
click at [330, 180] on button "Done" at bounding box center [326, 176] width 46 height 15
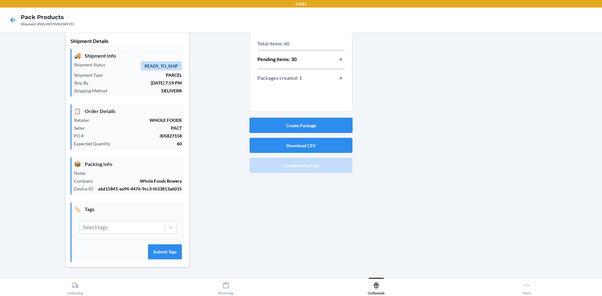
click at [294, 129] on button "Create Package" at bounding box center [301, 125] width 103 height 15
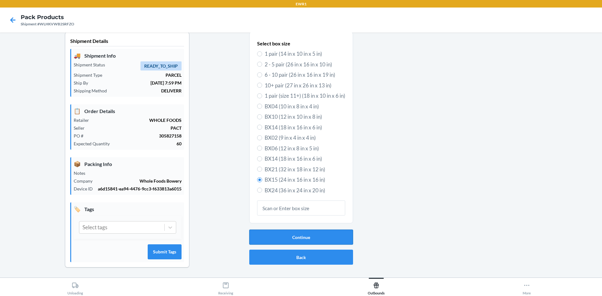
click at [321, 234] on button "Continue" at bounding box center [301, 237] width 104 height 15
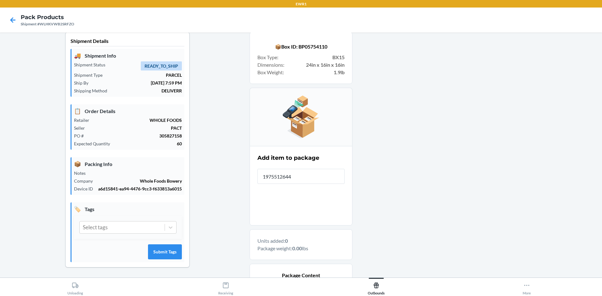
type input "19755126442"
type input "19755126492"
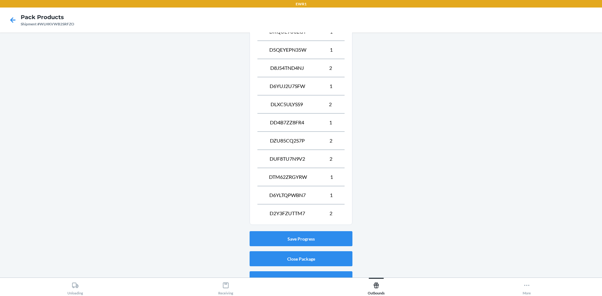
scroll to position [425, 0]
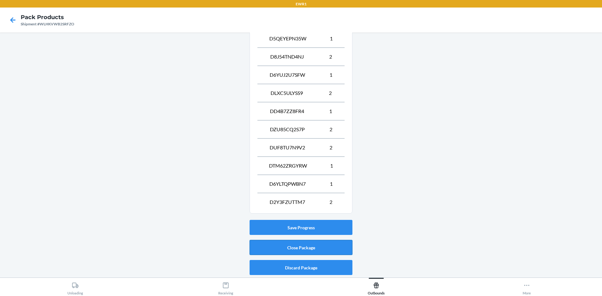
click at [280, 246] on button "Close Package" at bounding box center [301, 247] width 103 height 15
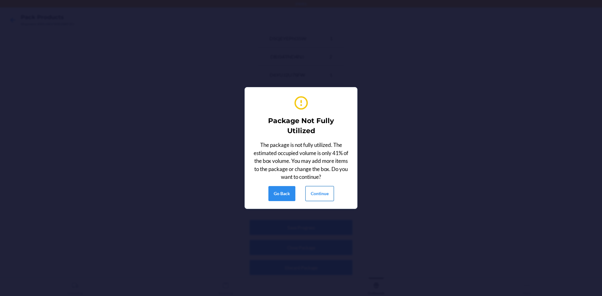
click at [329, 198] on button "Continue" at bounding box center [319, 193] width 29 height 15
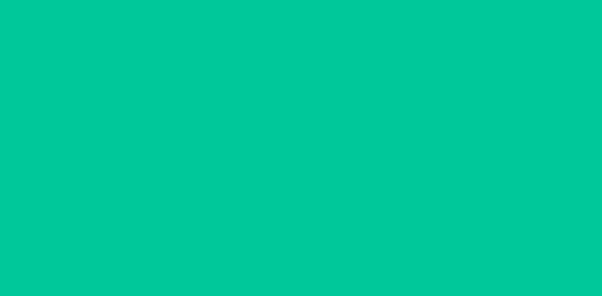
scroll to position [6, 0]
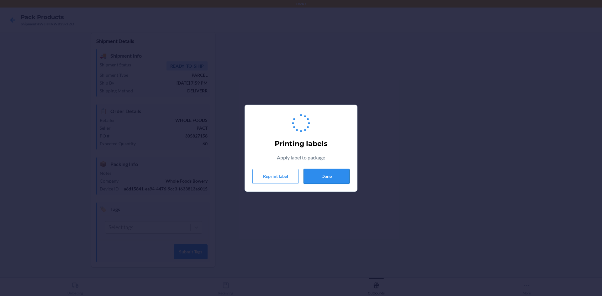
click at [335, 179] on button "Done" at bounding box center [326, 176] width 46 height 15
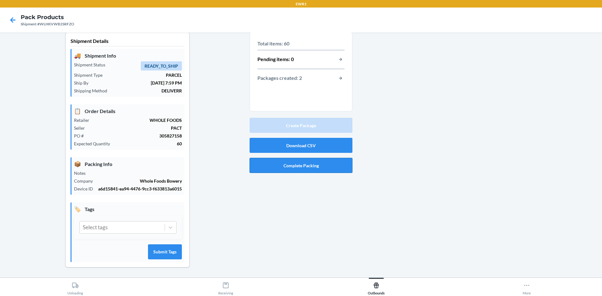
click at [304, 166] on button "Complete Packing" at bounding box center [301, 165] width 103 height 15
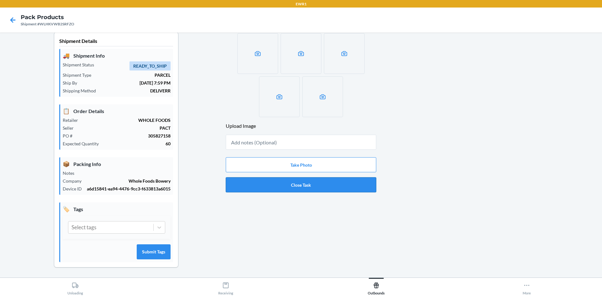
click at [287, 185] on button "Close Task" at bounding box center [301, 184] width 150 height 15
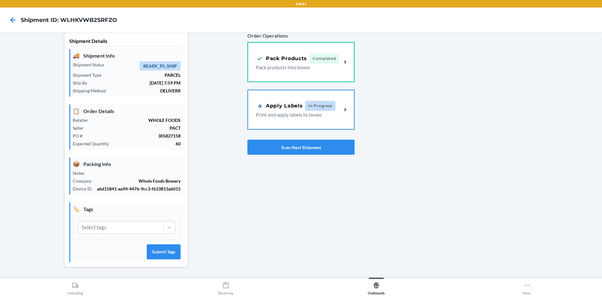
click at [278, 114] on p "Print and apply labels to boxes" at bounding box center [296, 115] width 81 height 8
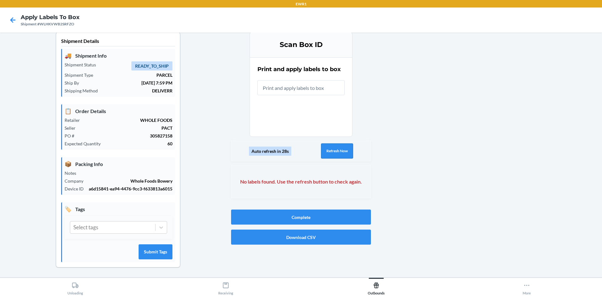
click at [348, 148] on button "Refresh Now" at bounding box center [337, 151] width 32 height 15
click at [345, 154] on button "Refresh Now" at bounding box center [337, 151] width 32 height 15
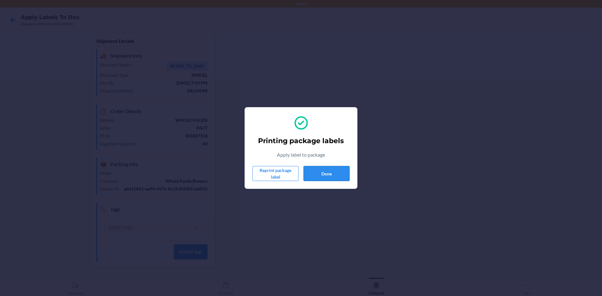
click at [320, 175] on button "Done" at bounding box center [326, 173] width 46 height 15
click at [329, 175] on button "Done" at bounding box center [326, 173] width 46 height 15
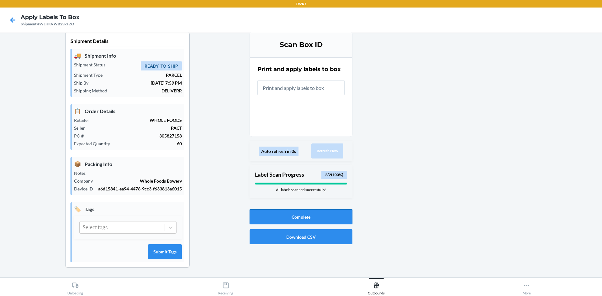
click at [325, 219] on button "Complete" at bounding box center [301, 216] width 103 height 15
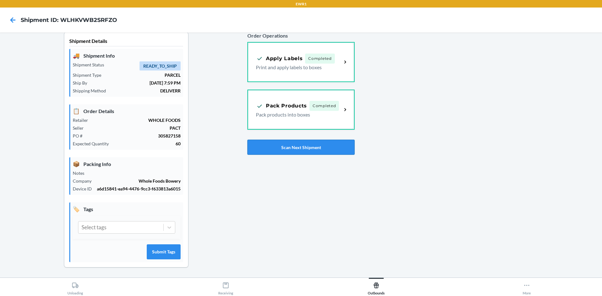
click at [303, 150] on button "Scan Next Shipment" at bounding box center [300, 147] width 107 height 15
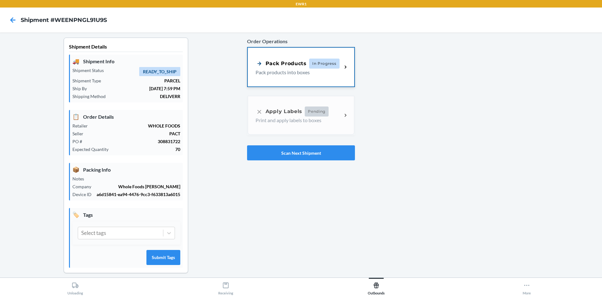
click at [287, 82] on div "Pack Products In Progress Pack products into boxes" at bounding box center [301, 67] width 107 height 39
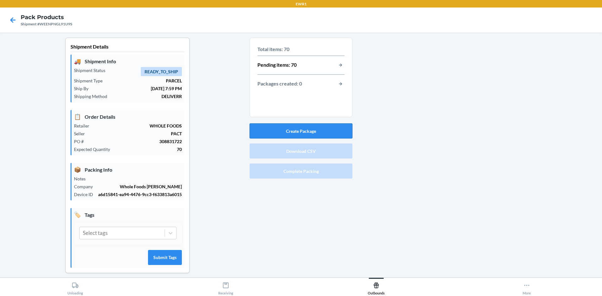
click at [311, 129] on button "Create Package" at bounding box center [301, 131] width 103 height 15
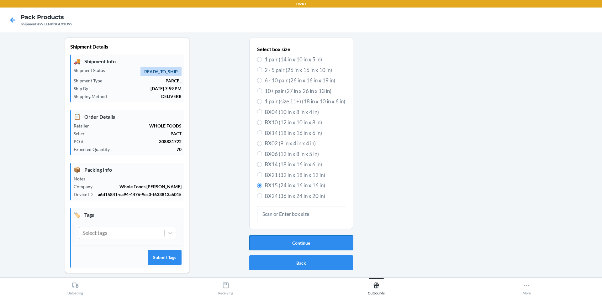
click at [306, 245] on button "Continue" at bounding box center [301, 242] width 104 height 15
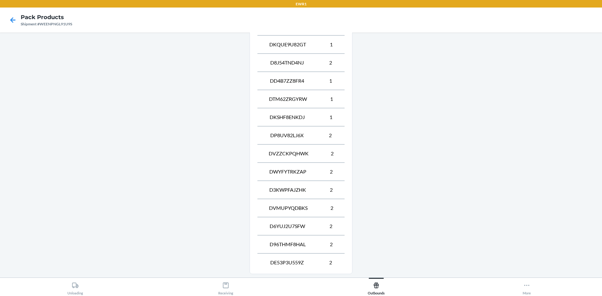
scroll to position [443, 0]
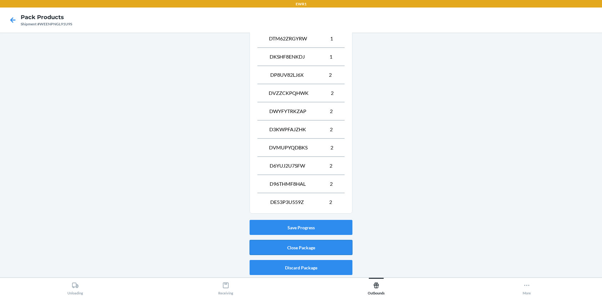
click at [319, 245] on button "Close Package" at bounding box center [301, 247] width 103 height 15
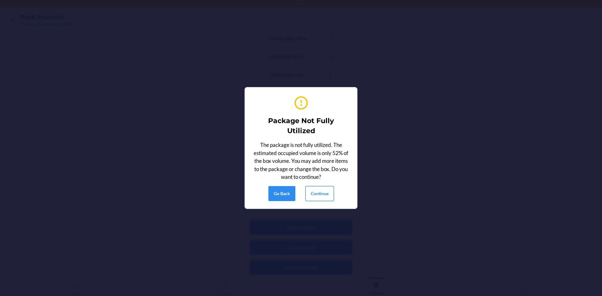
click at [318, 192] on button "Continue" at bounding box center [319, 193] width 29 height 15
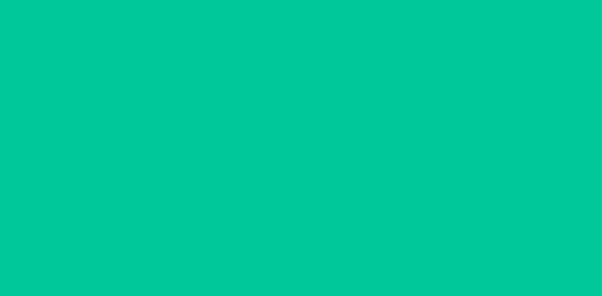
scroll to position [6, 0]
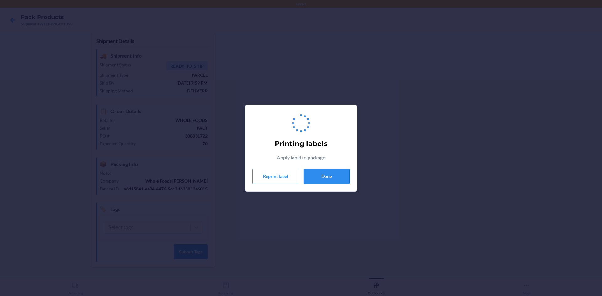
click at [341, 176] on button "Done" at bounding box center [326, 176] width 46 height 15
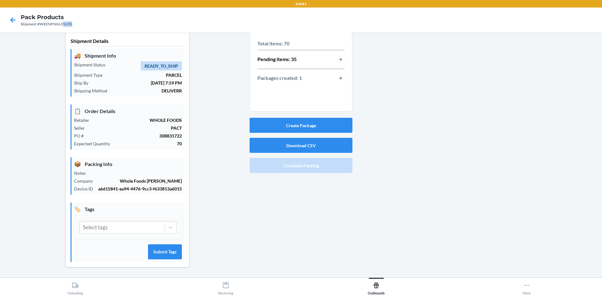
drag, startPoint x: 63, startPoint y: 23, endPoint x: 79, endPoint y: 24, distance: 16.0
click at [79, 24] on nav "Pack Products Shipment #WEENPNGL91U9S" at bounding box center [301, 20] width 602 height 25
click at [311, 125] on button "Create Package" at bounding box center [301, 125] width 103 height 15
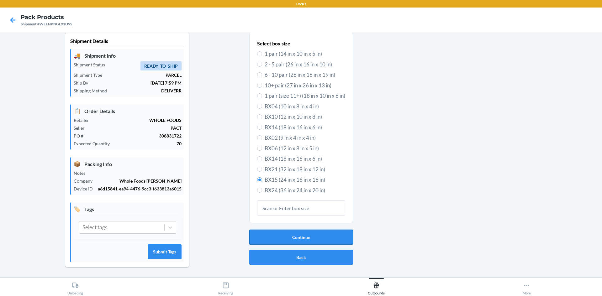
click at [306, 239] on button "Continue" at bounding box center [301, 237] width 104 height 15
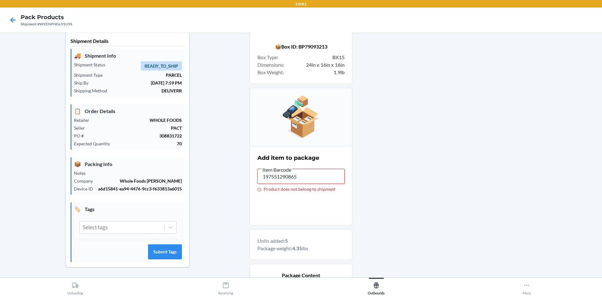
drag, startPoint x: 298, startPoint y: 173, endPoint x: 230, endPoint y: 169, distance: 68.2
click at [230, 169] on div "Shipment Details 🚚 Shipment Info Shipment Status READY_TO_SHIP Shipment Type PA…" at bounding box center [301, 228] width 592 height 392
drag, startPoint x: 301, startPoint y: 176, endPoint x: 252, endPoint y: 181, distance: 49.1
click at [254, 182] on section "Add item to package Item Barcode 197551290865 Product does not belong to shipme…" at bounding box center [301, 186] width 103 height 80
drag, startPoint x: 297, startPoint y: 173, endPoint x: 250, endPoint y: 170, distance: 47.4
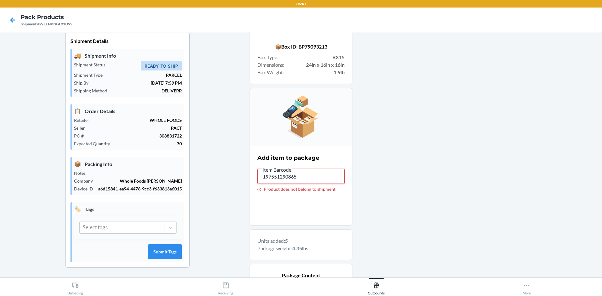
click at [250, 170] on section "Add item to package Item Barcode 197551290865 Product does not belong to shipme…" at bounding box center [301, 186] width 103 height 80
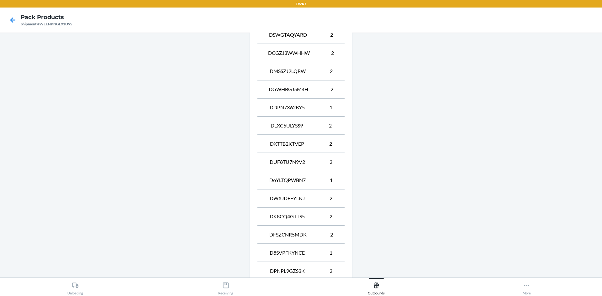
scroll to position [443, 0]
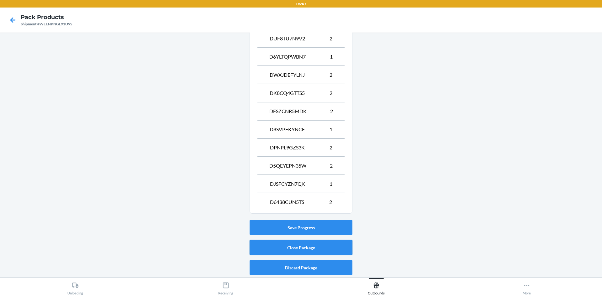
click at [293, 246] on button "Close Package" at bounding box center [301, 247] width 103 height 15
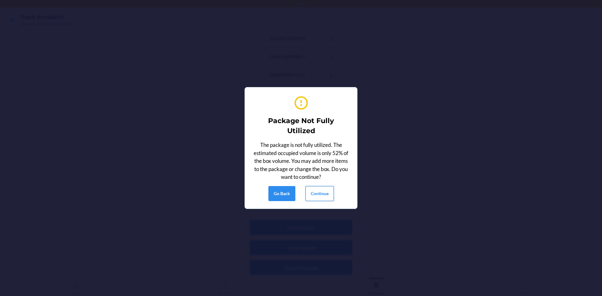
click at [319, 194] on button "Continue" at bounding box center [319, 193] width 29 height 15
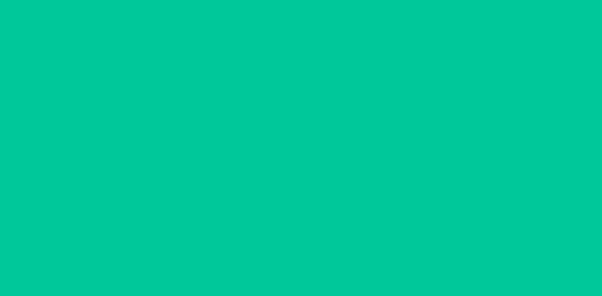
scroll to position [6, 0]
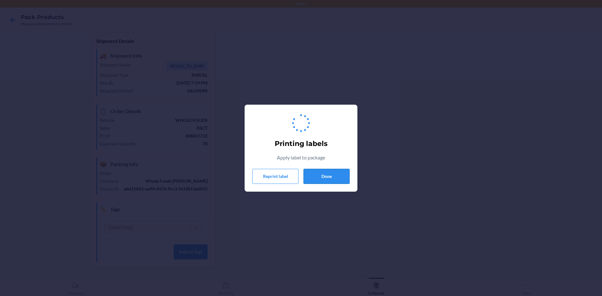
click at [317, 176] on button "Done" at bounding box center [326, 176] width 46 height 15
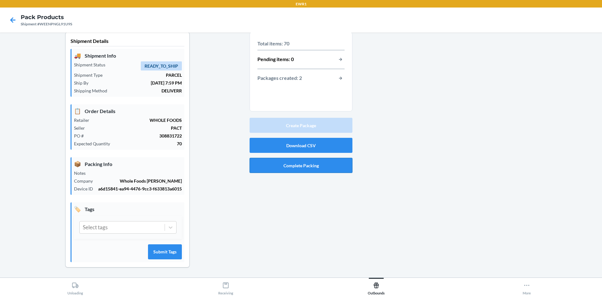
click at [290, 171] on button "Complete Packing" at bounding box center [301, 165] width 103 height 15
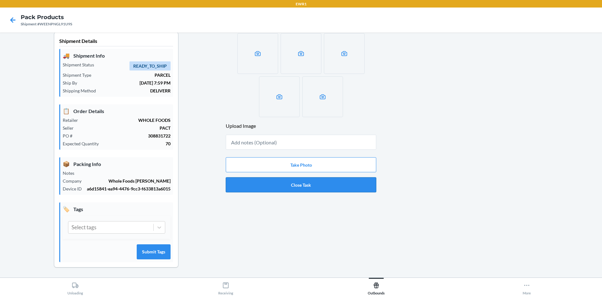
click at [301, 186] on button "Close Task" at bounding box center [301, 184] width 150 height 15
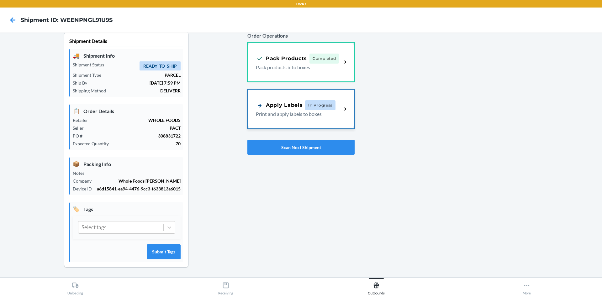
click at [267, 125] on div "Apply Labels In Progress Print and apply labels to boxes" at bounding box center [301, 109] width 106 height 39
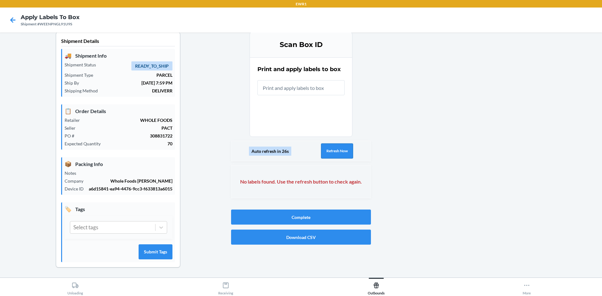
click at [340, 152] on button "Refresh Now" at bounding box center [337, 151] width 32 height 15
click at [336, 154] on button "Refresh Now" at bounding box center [337, 151] width 32 height 15
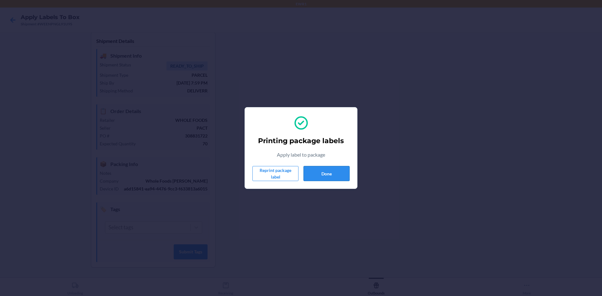
click at [322, 171] on button "Done" at bounding box center [326, 173] width 46 height 15
click at [330, 175] on button "Done" at bounding box center [326, 173] width 46 height 15
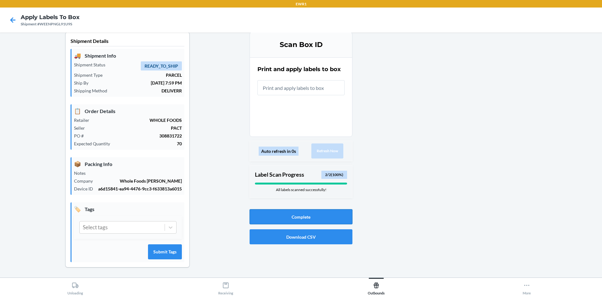
click at [281, 220] on button "Complete" at bounding box center [301, 216] width 103 height 15
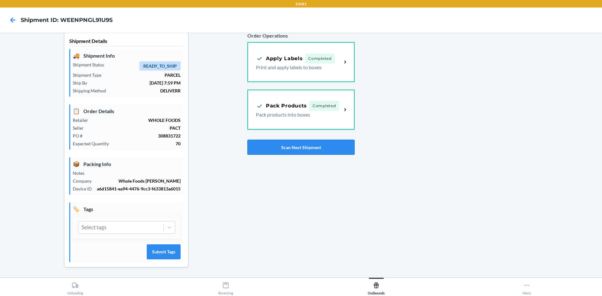
click at [257, 152] on button "Scan Next Shipment" at bounding box center [300, 147] width 107 height 15
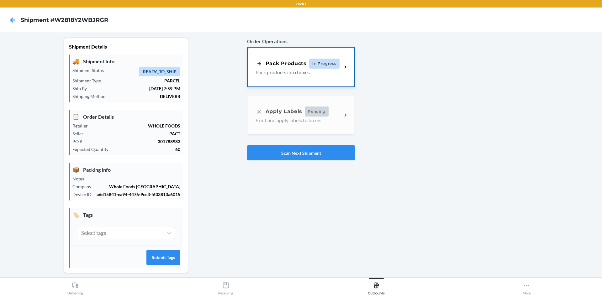
click at [317, 79] on div "Pack Products In Progress Pack products into boxes" at bounding box center [301, 67] width 107 height 39
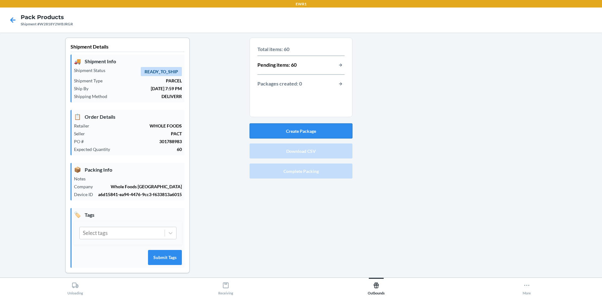
click at [287, 129] on button "Create Package" at bounding box center [301, 131] width 103 height 15
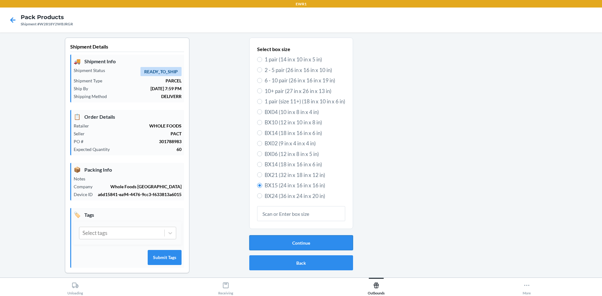
click at [275, 243] on button "Continue" at bounding box center [301, 242] width 104 height 15
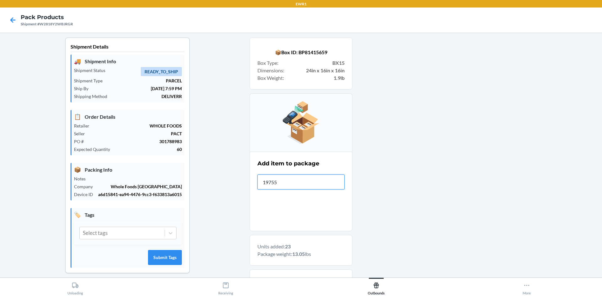
type input "197551"
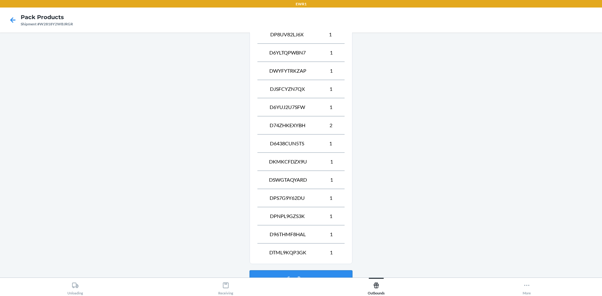
scroll to position [564, 0]
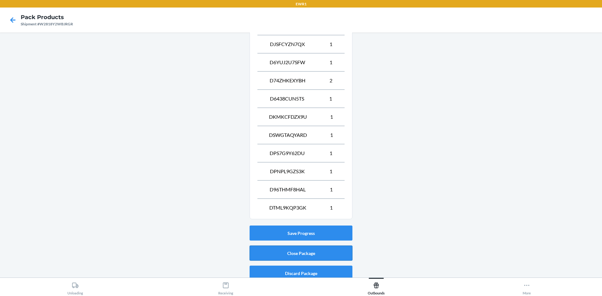
click at [289, 256] on button "Close Package" at bounding box center [301, 253] width 103 height 15
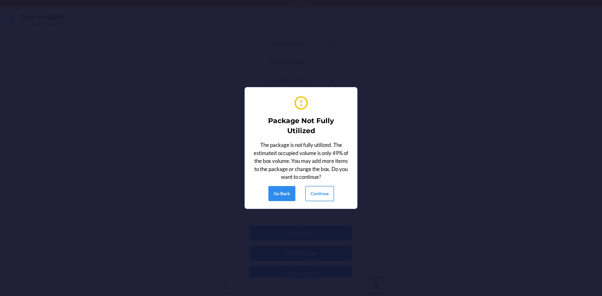
click at [313, 197] on button "Continue" at bounding box center [319, 193] width 29 height 15
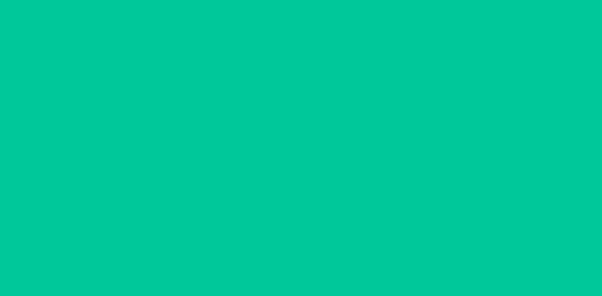
scroll to position [6, 0]
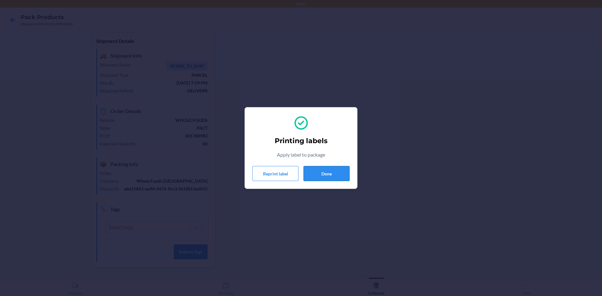
click at [336, 176] on button "Done" at bounding box center [326, 173] width 46 height 15
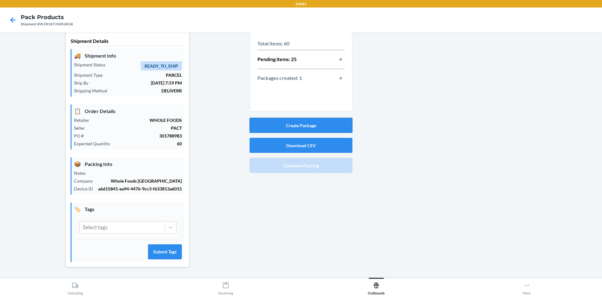
click at [322, 124] on button "Create Package" at bounding box center [301, 125] width 103 height 15
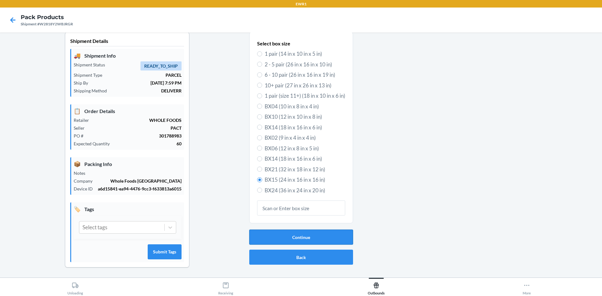
click at [295, 235] on button "Continue" at bounding box center [301, 237] width 104 height 15
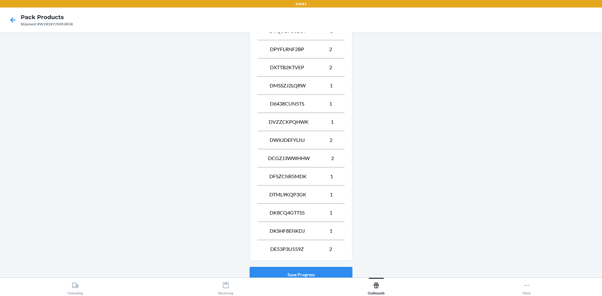
scroll to position [443, 0]
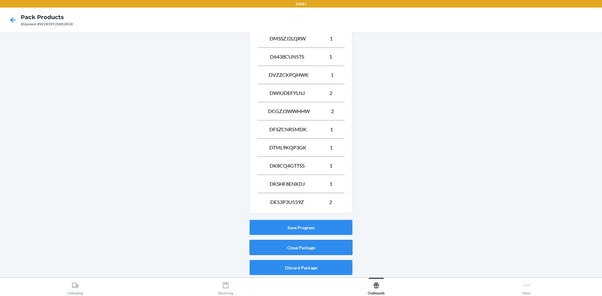
click at [327, 248] on button "Close Package" at bounding box center [301, 247] width 103 height 15
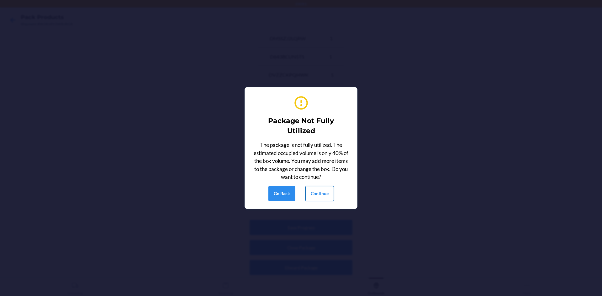
click at [326, 193] on button "Continue" at bounding box center [319, 193] width 29 height 15
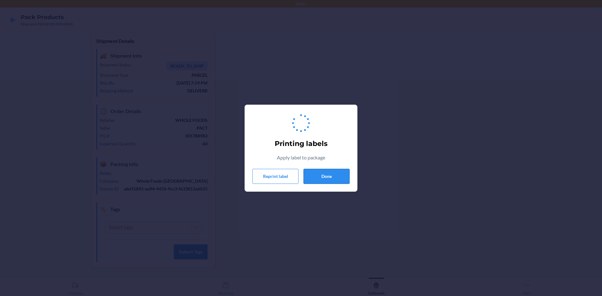
click at [327, 177] on button "Done" at bounding box center [326, 176] width 46 height 15
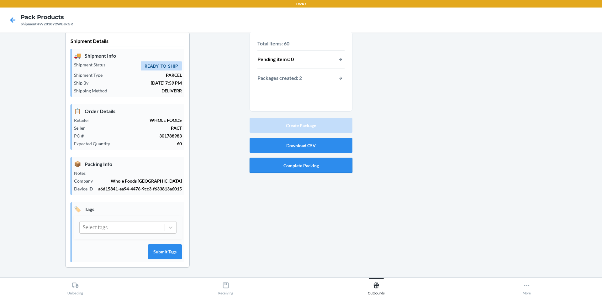
click at [312, 168] on button "Complete Packing" at bounding box center [301, 165] width 103 height 15
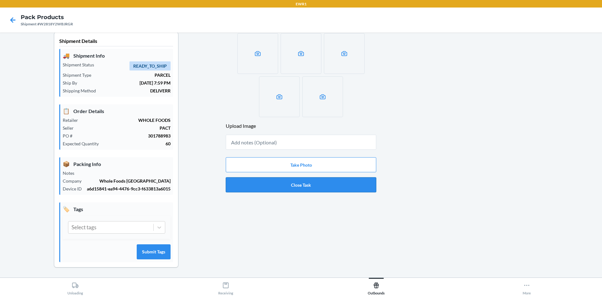
click at [319, 188] on button "Close Task" at bounding box center [301, 184] width 150 height 15
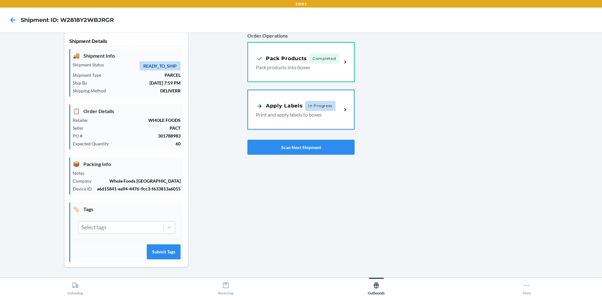
click at [274, 113] on p "Print and apply labels to boxes" at bounding box center [296, 115] width 81 height 8
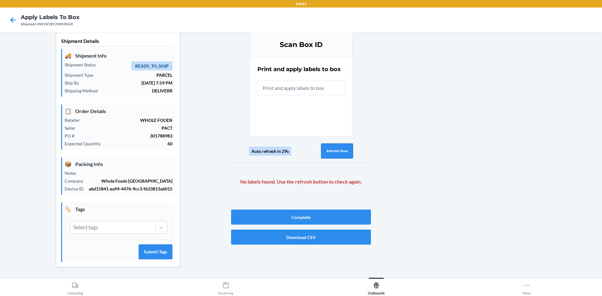
click at [328, 152] on button "Refresh Now" at bounding box center [337, 151] width 32 height 15
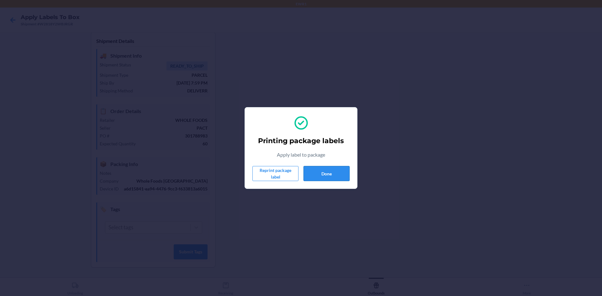
click at [325, 172] on button "Done" at bounding box center [326, 173] width 46 height 15
click at [332, 177] on button "Done" at bounding box center [326, 173] width 46 height 15
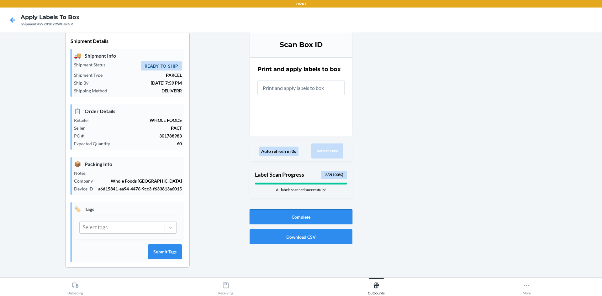
click at [328, 218] on button "Complete" at bounding box center [301, 216] width 103 height 15
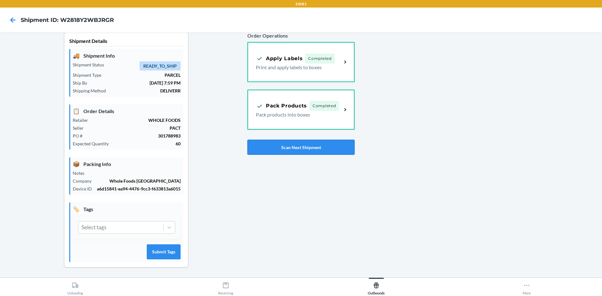
click at [315, 152] on button "Scan Next Shipment" at bounding box center [300, 147] width 107 height 15
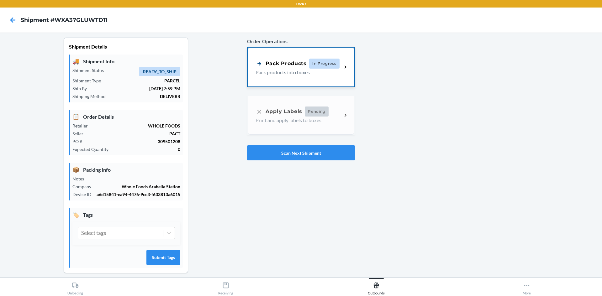
click at [343, 81] on div "Pack Products In Progress Pack products into boxes" at bounding box center [301, 67] width 107 height 39
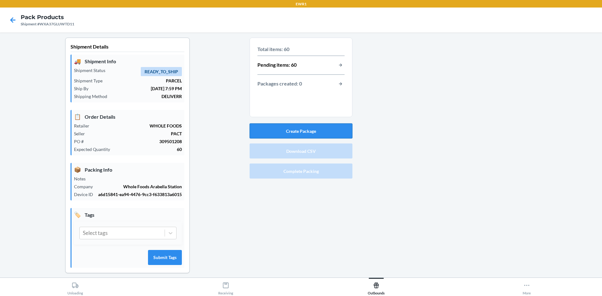
click at [283, 133] on button "Create Package" at bounding box center [301, 131] width 103 height 15
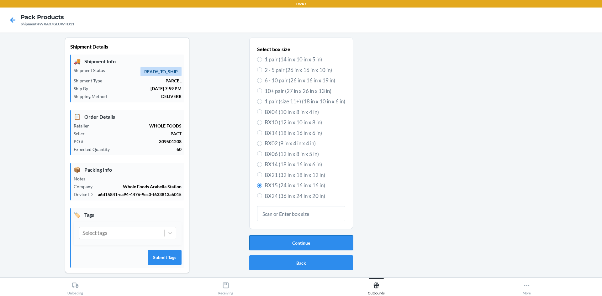
click at [297, 244] on button "Continue" at bounding box center [301, 242] width 104 height 15
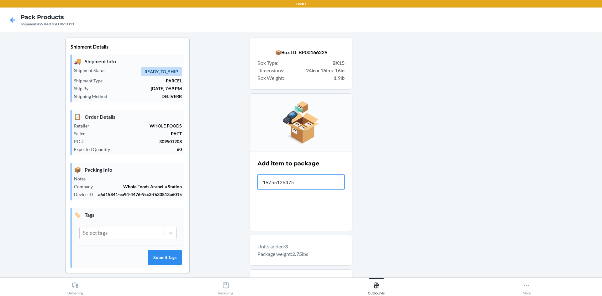
type input "197551264750"
type input "197551"
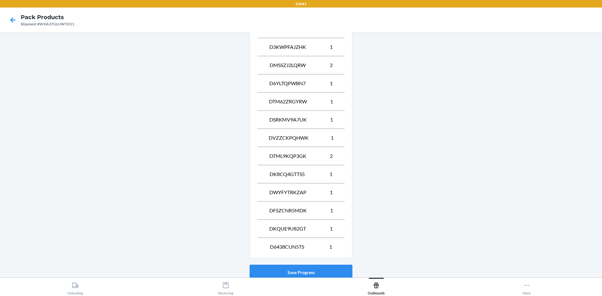
scroll to position [497, 0]
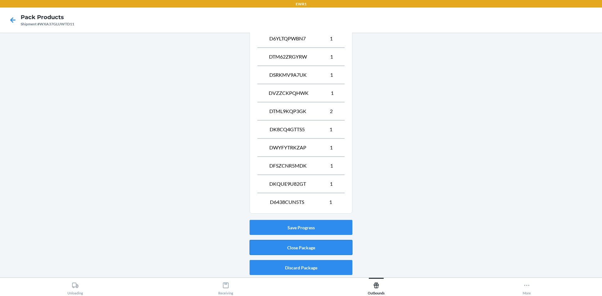
click at [307, 245] on button "Close Package" at bounding box center [301, 247] width 103 height 15
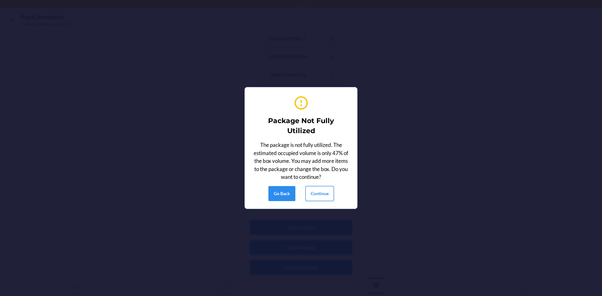
click at [312, 195] on button "Continue" at bounding box center [319, 193] width 29 height 15
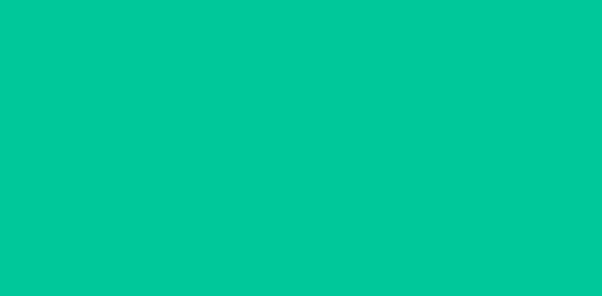
scroll to position [6, 0]
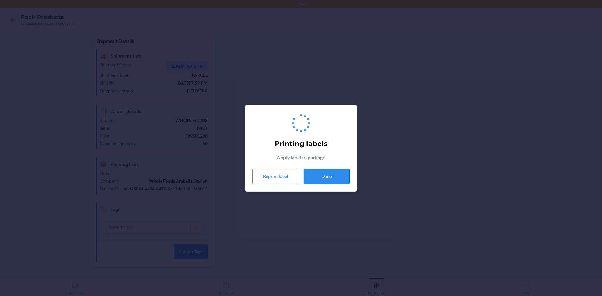
click at [319, 179] on button "Done" at bounding box center [326, 176] width 46 height 15
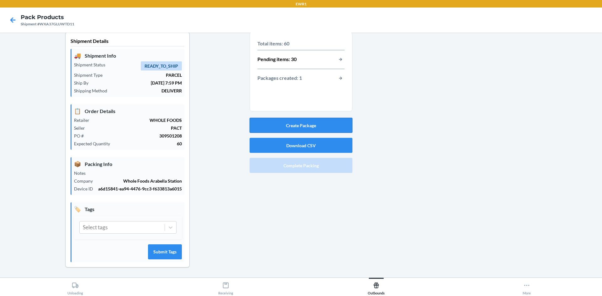
click at [300, 128] on button "Create Package" at bounding box center [301, 125] width 103 height 15
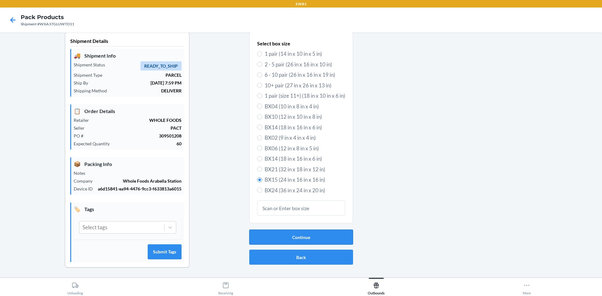
click at [285, 241] on button "Continue" at bounding box center [301, 237] width 104 height 15
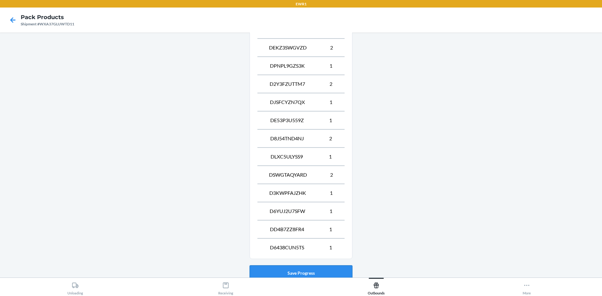
scroll to position [461, 0]
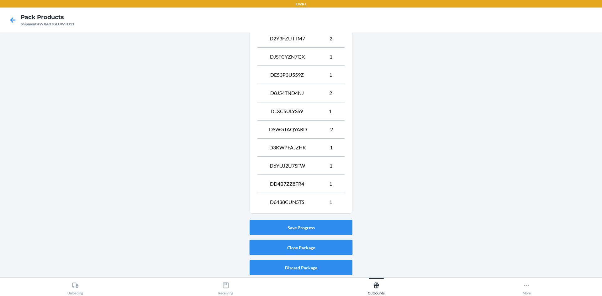
click at [329, 247] on button "Close Package" at bounding box center [301, 247] width 103 height 15
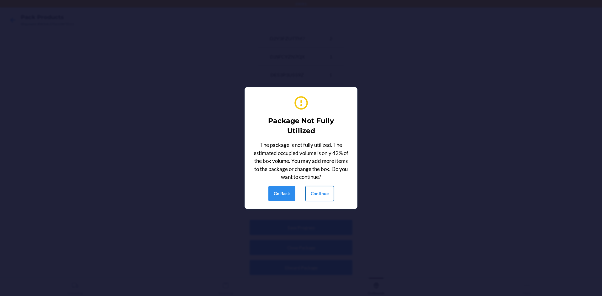
click at [318, 196] on button "Continue" at bounding box center [319, 193] width 29 height 15
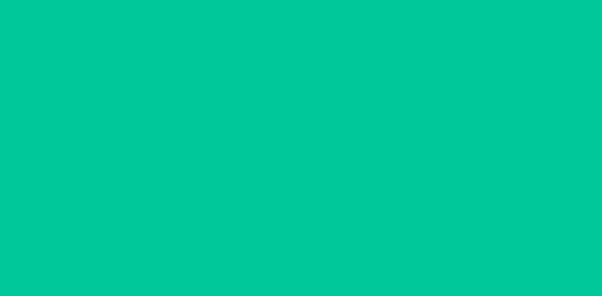
scroll to position [6, 0]
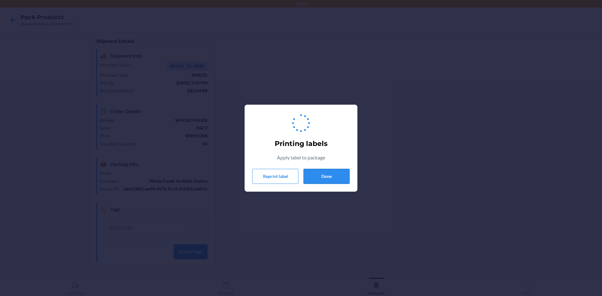
click at [330, 177] on button "Done" at bounding box center [326, 176] width 46 height 15
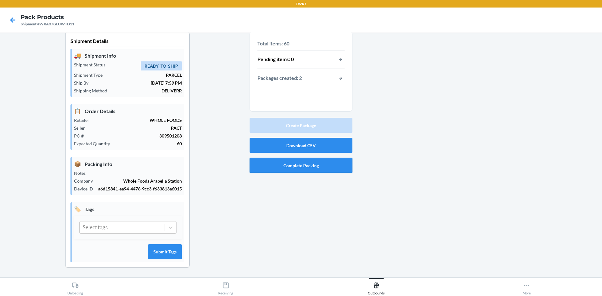
click at [288, 166] on button "Complete Packing" at bounding box center [301, 165] width 103 height 15
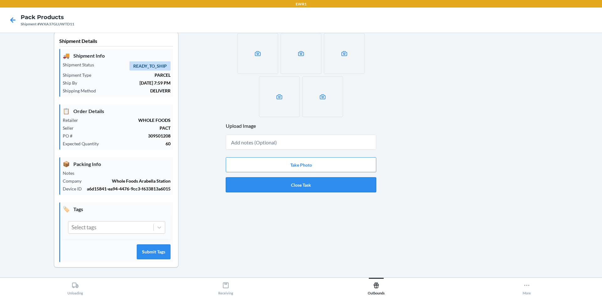
click at [293, 187] on button "Close Task" at bounding box center [301, 184] width 150 height 15
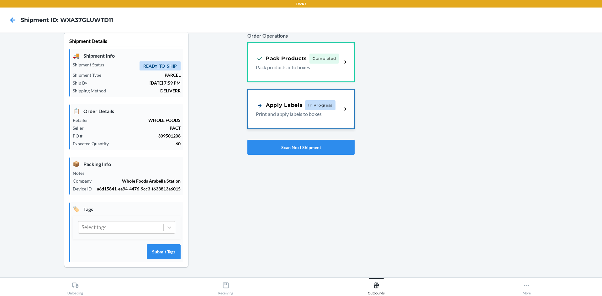
click at [277, 121] on div "Apply Labels In Progress Print and apply labels to boxes" at bounding box center [301, 109] width 106 height 39
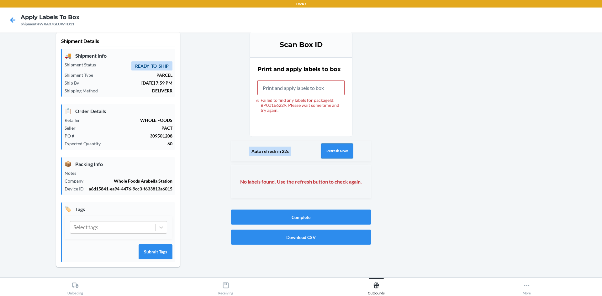
click at [324, 151] on button "Refresh Now" at bounding box center [337, 151] width 32 height 15
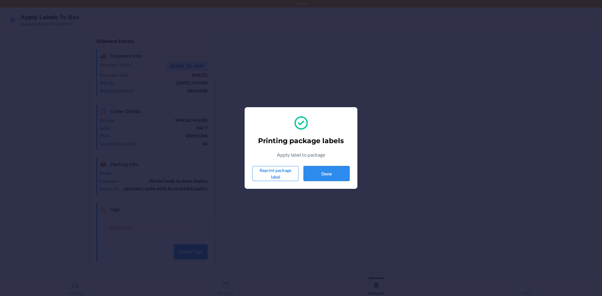
click at [330, 172] on button "Done" at bounding box center [326, 173] width 46 height 15
click at [315, 176] on button "Done" at bounding box center [326, 173] width 46 height 15
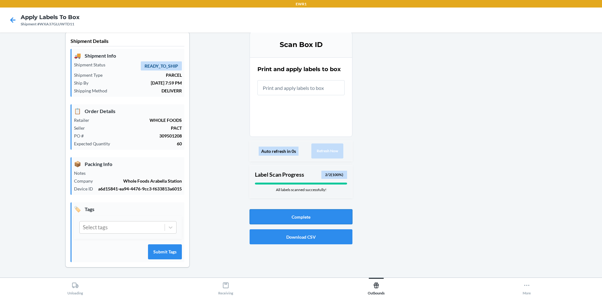
click at [322, 218] on button "Complete" at bounding box center [301, 216] width 103 height 15
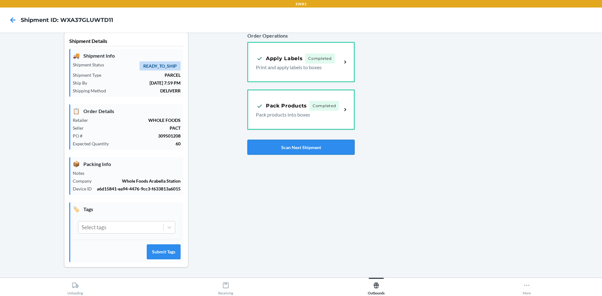
click at [334, 142] on button "Scan Next Shipment" at bounding box center [300, 147] width 107 height 15
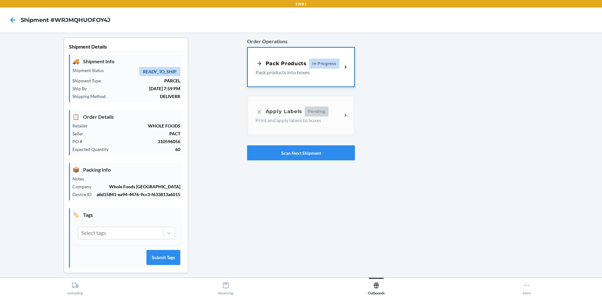
click at [318, 75] on p "Pack products into boxes" at bounding box center [297, 73] width 82 height 8
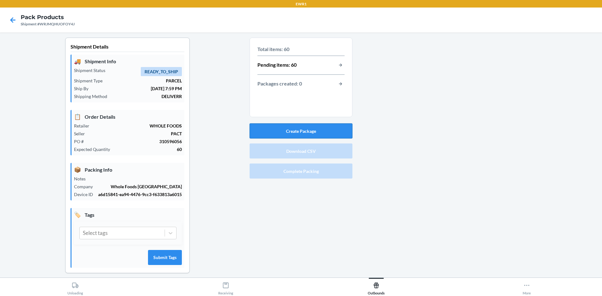
click at [296, 135] on button "Create Package" at bounding box center [301, 131] width 103 height 15
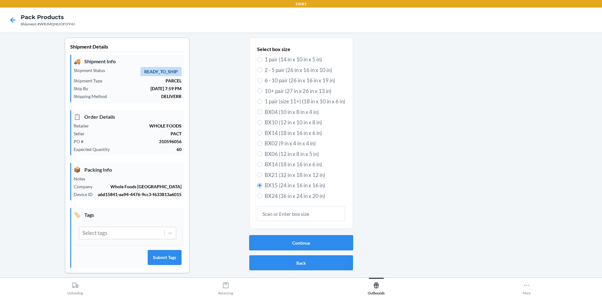
click at [285, 244] on button "Continue" at bounding box center [301, 242] width 104 height 15
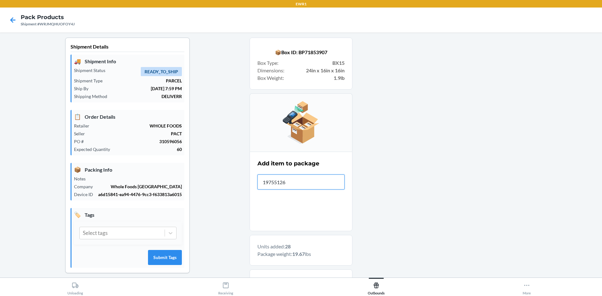
type input "197551264"
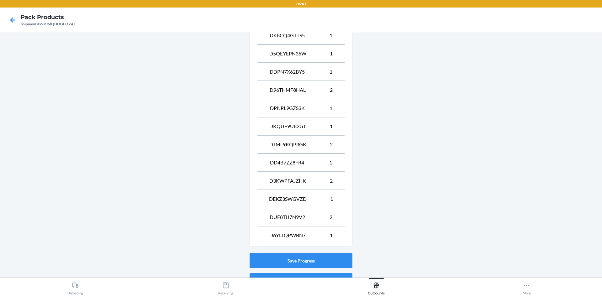
scroll to position [461, 0]
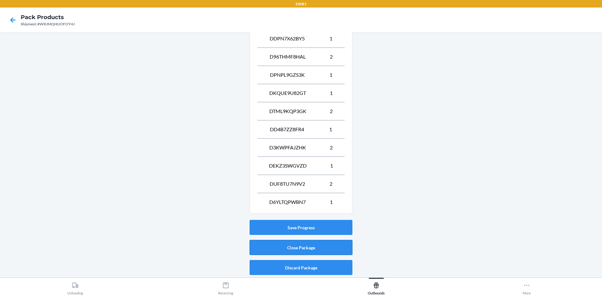
click at [283, 251] on button "Close Package" at bounding box center [301, 247] width 103 height 15
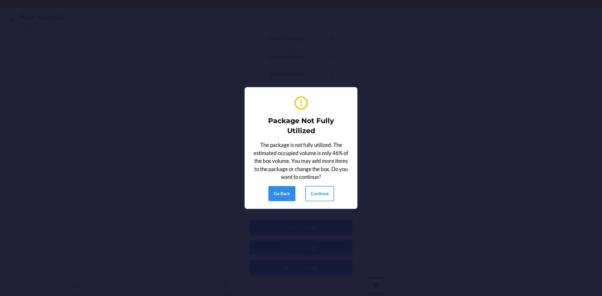
click at [310, 197] on button "Continue" at bounding box center [319, 193] width 29 height 15
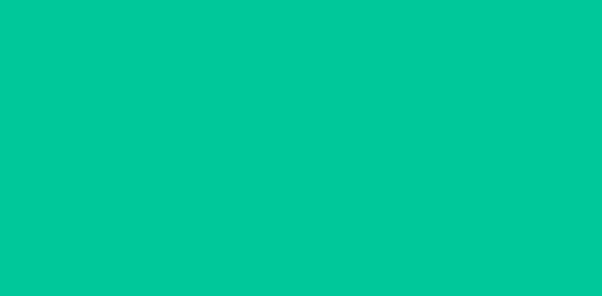
scroll to position [6, 0]
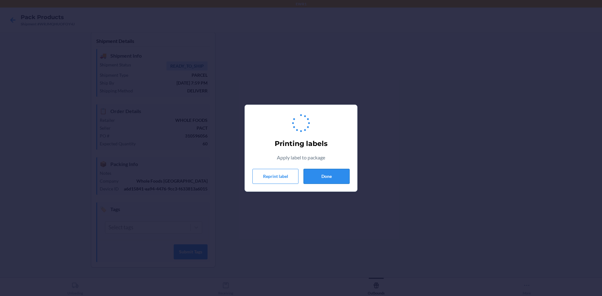
click at [314, 177] on button "Done" at bounding box center [326, 176] width 46 height 15
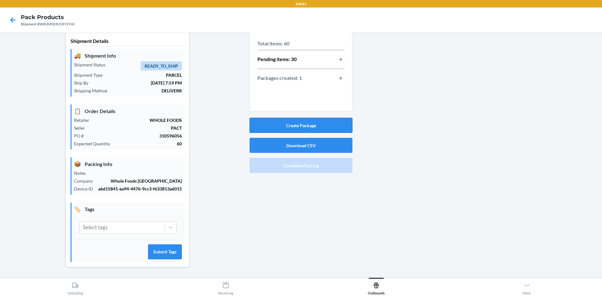
click at [275, 126] on button "Create Package" at bounding box center [301, 125] width 103 height 15
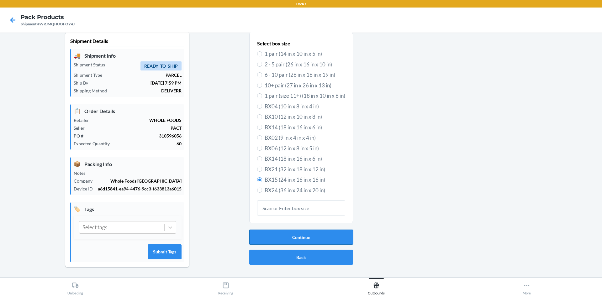
click at [308, 238] on button "Continue" at bounding box center [301, 237] width 104 height 15
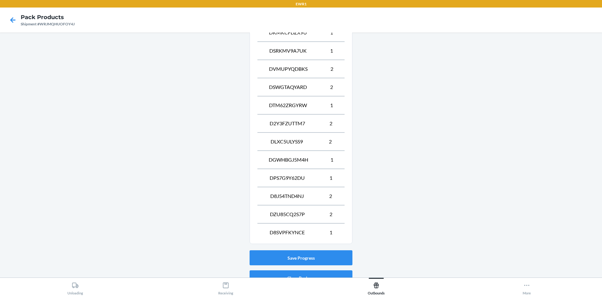
scroll to position [479, 0]
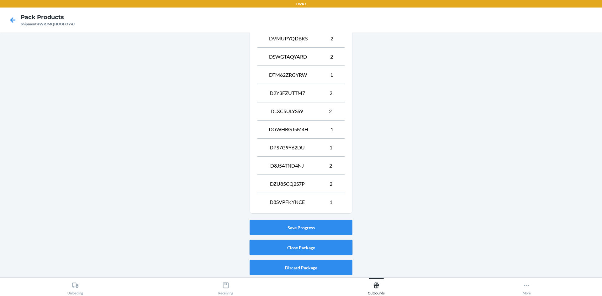
click at [314, 247] on button "Close Package" at bounding box center [301, 247] width 103 height 15
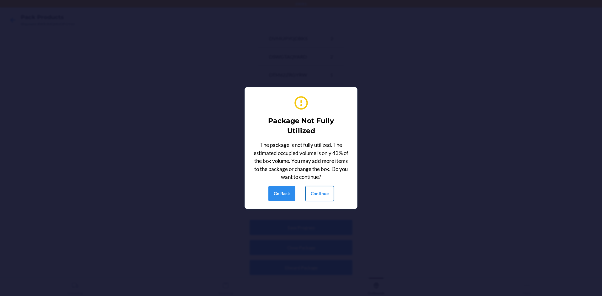
click at [319, 198] on button "Continue" at bounding box center [319, 193] width 29 height 15
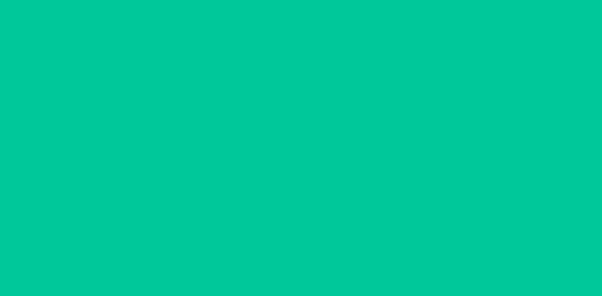
scroll to position [6, 0]
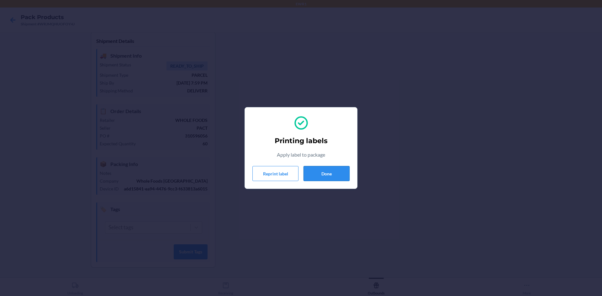
click at [341, 174] on button "Done" at bounding box center [326, 173] width 46 height 15
